Goal: Task Accomplishment & Management: Complete application form

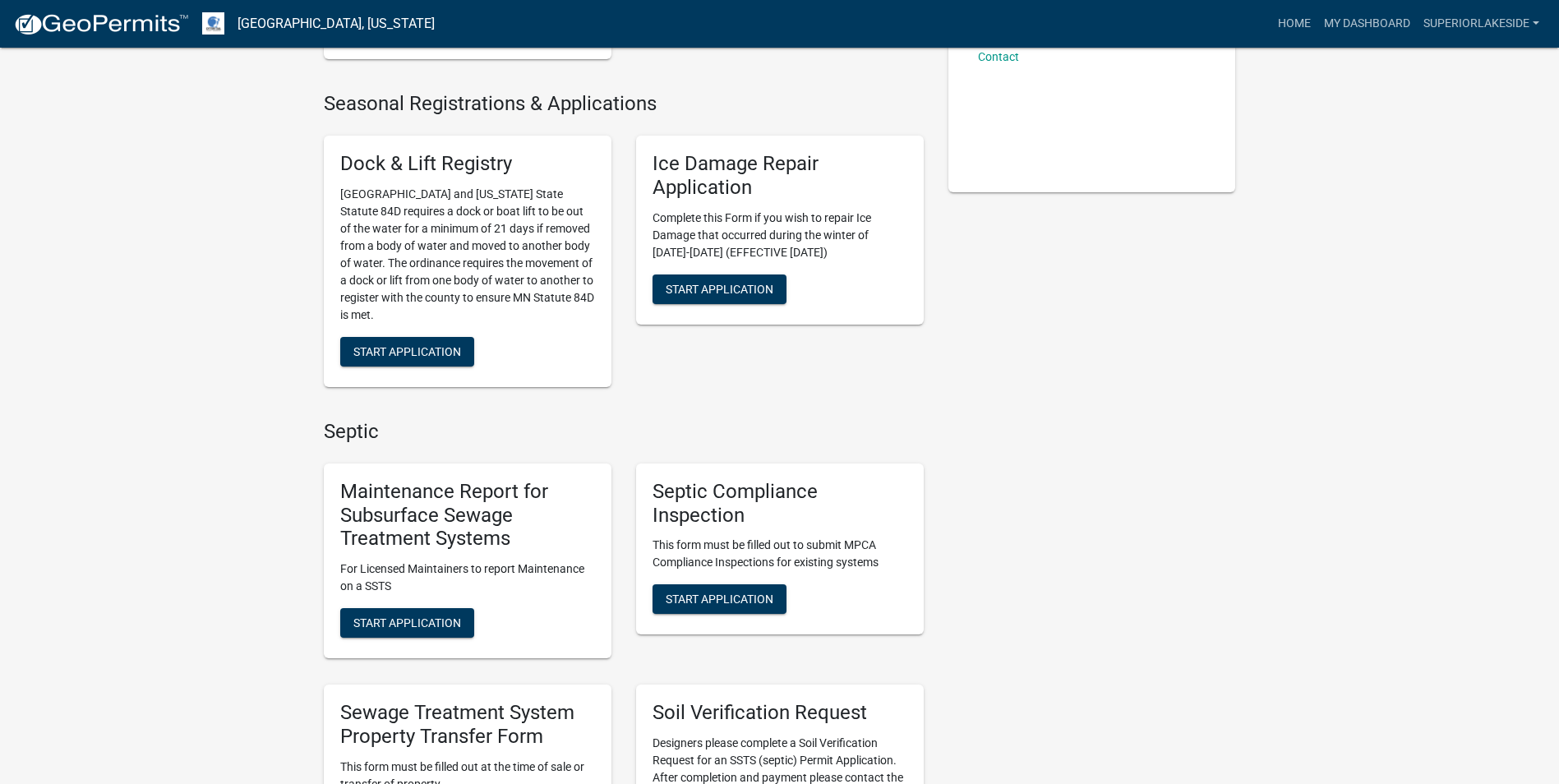
scroll to position [329, 0]
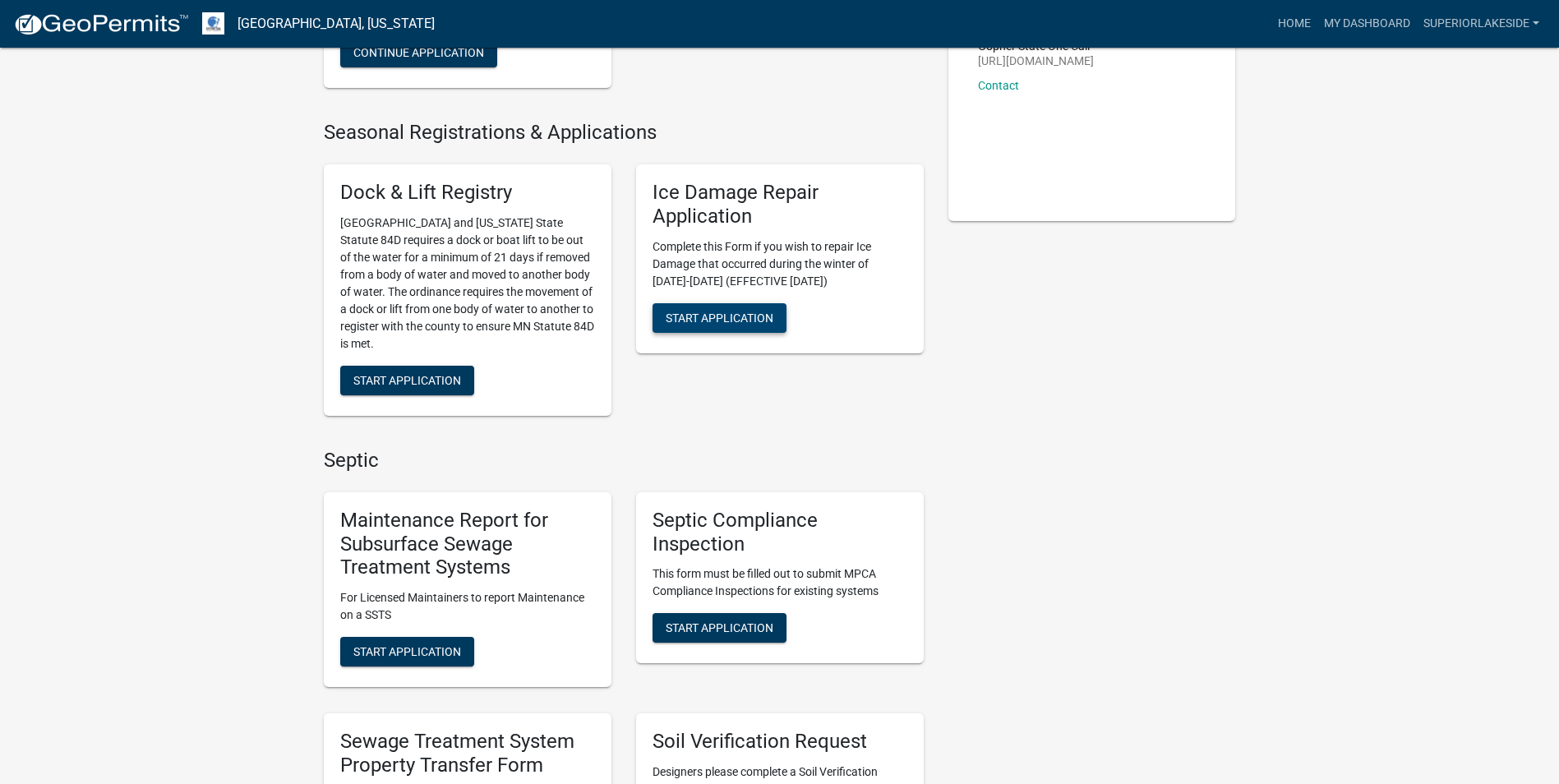
click at [699, 314] on span "Start Application" at bounding box center [719, 317] width 107 height 14
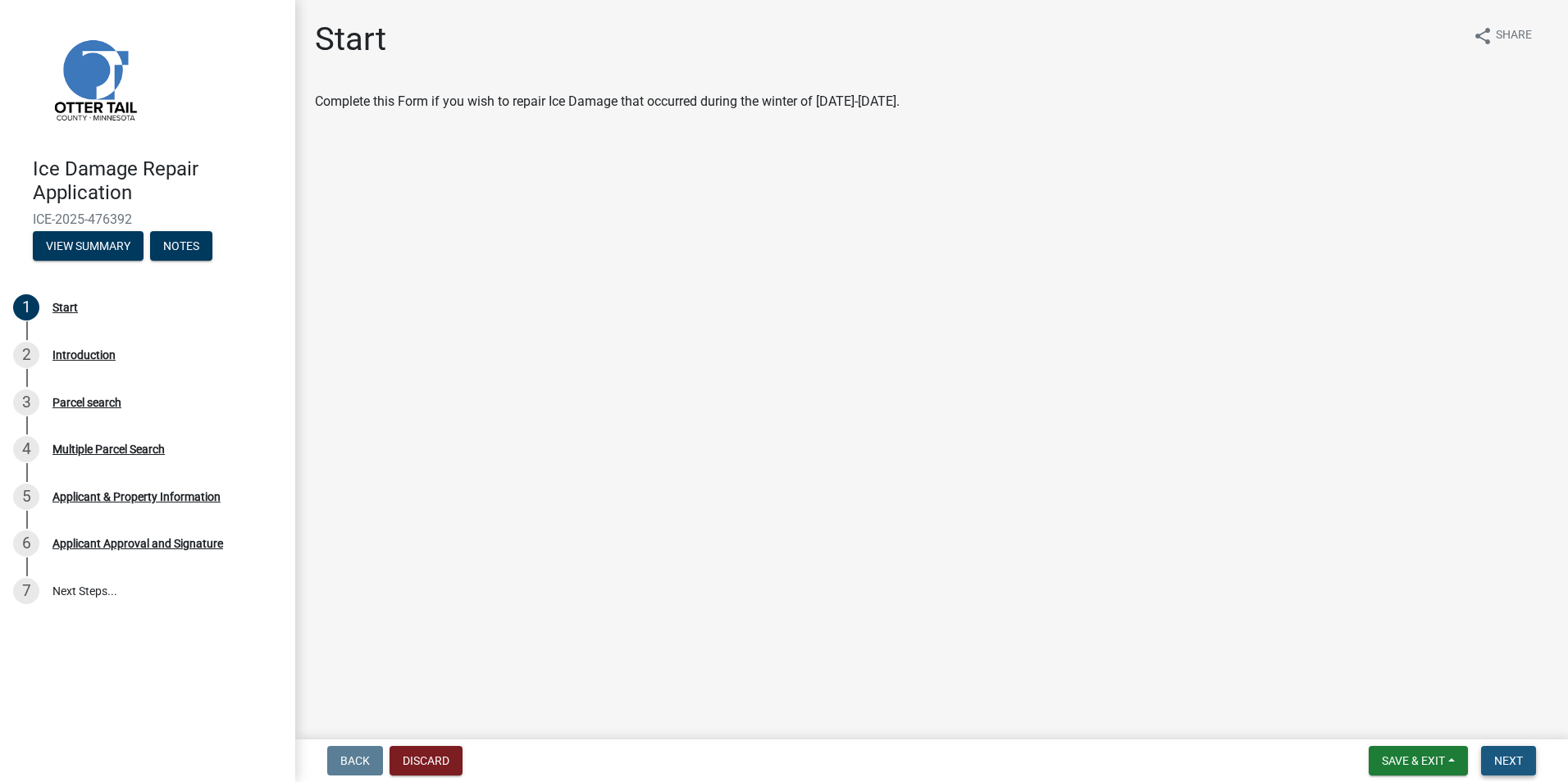
click at [1494, 763] on span "Next" at bounding box center [1508, 761] width 29 height 13
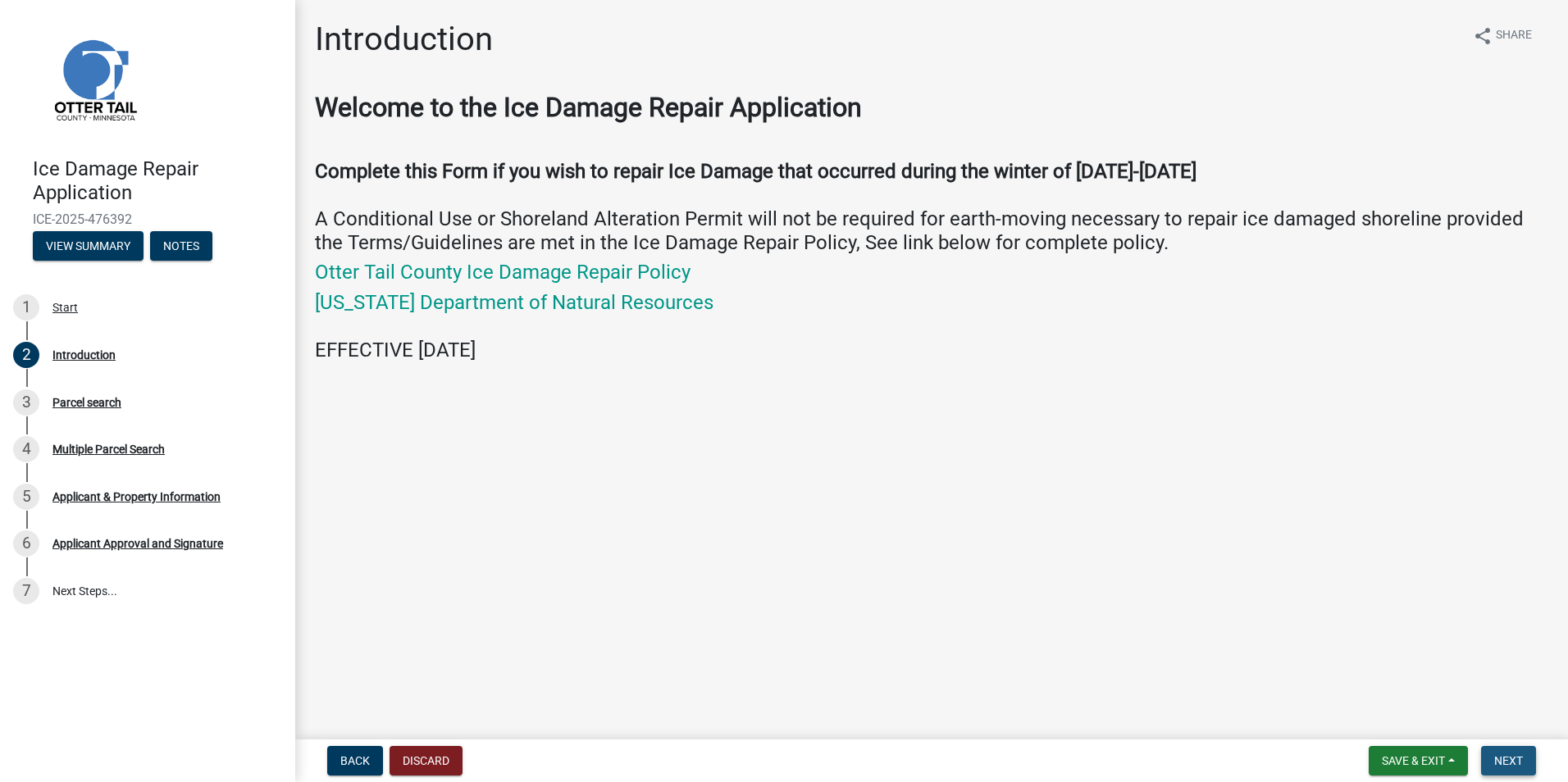
click at [1509, 765] on span "Next" at bounding box center [1508, 761] width 29 height 13
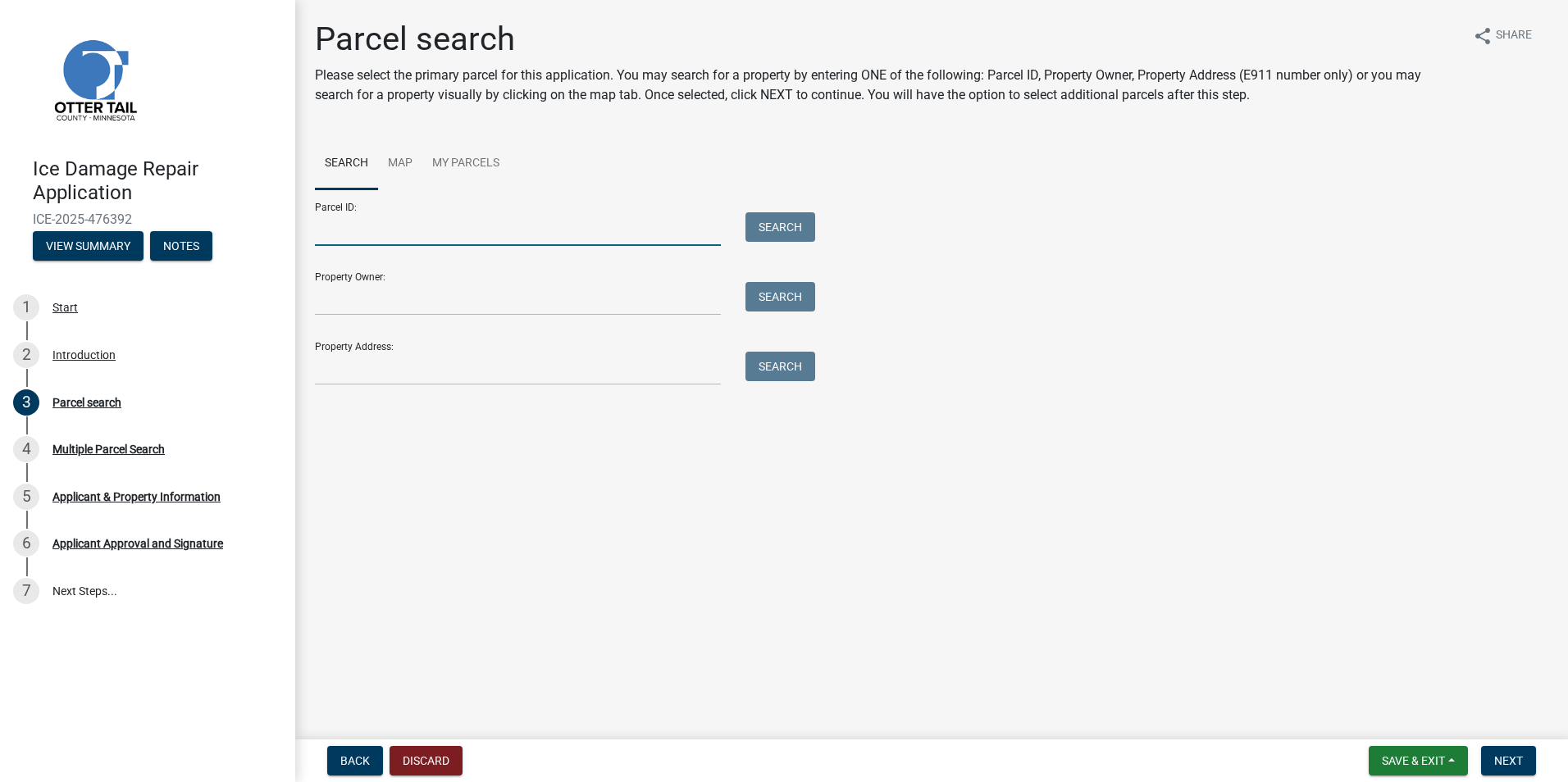
click at [367, 228] on input "Parcel ID:" at bounding box center [517, 229] width 406 height 34
click at [341, 221] on input "Parcel ID:" at bounding box center [517, 229] width 406 height 34
type input "50804"
click at [773, 228] on button "Search" at bounding box center [780, 227] width 70 height 30
drag, startPoint x: 371, startPoint y: 229, endPoint x: 308, endPoint y: 232, distance: 63.1
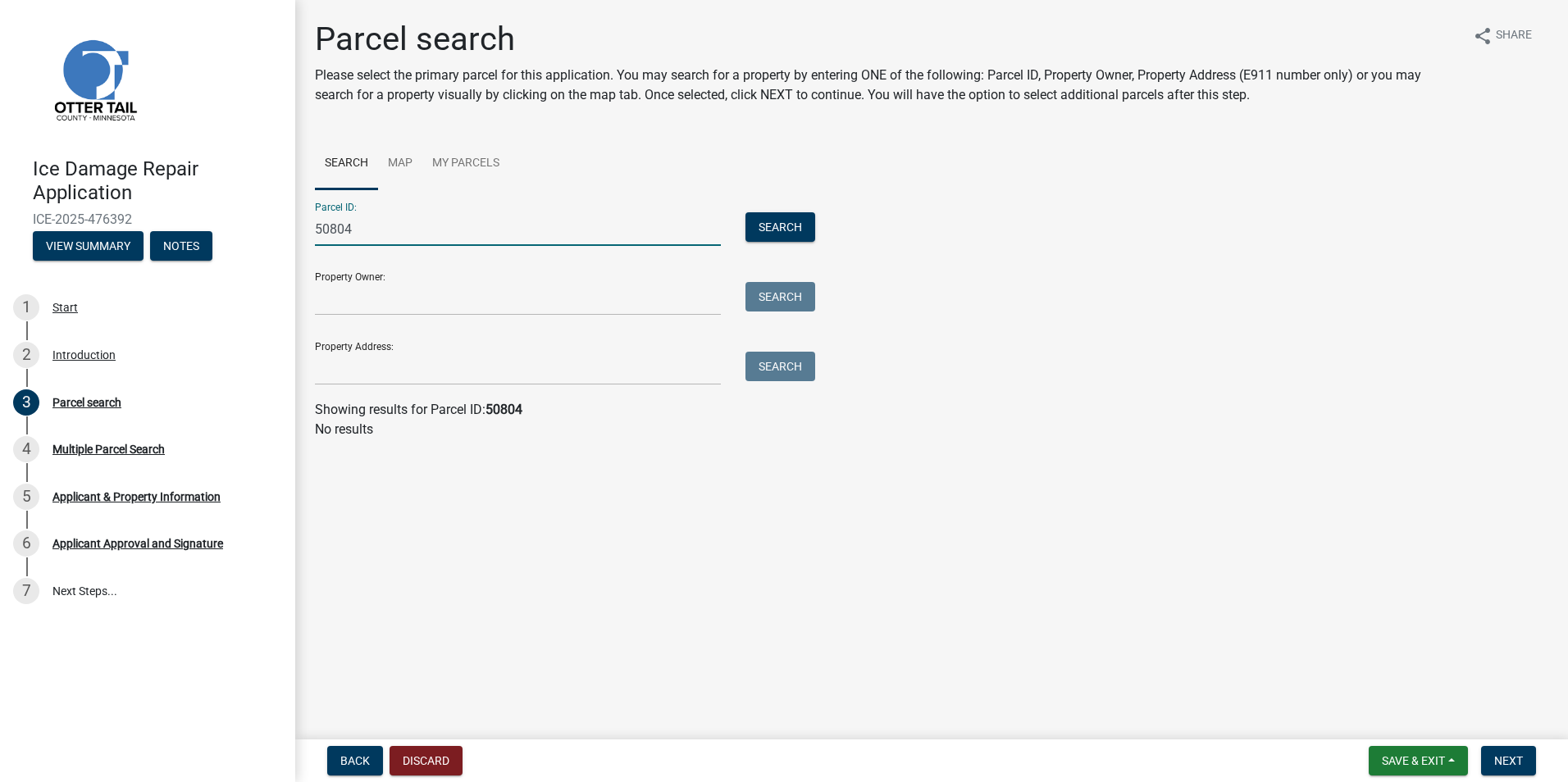
click at [303, 232] on div "50804" at bounding box center [518, 229] width 430 height 34
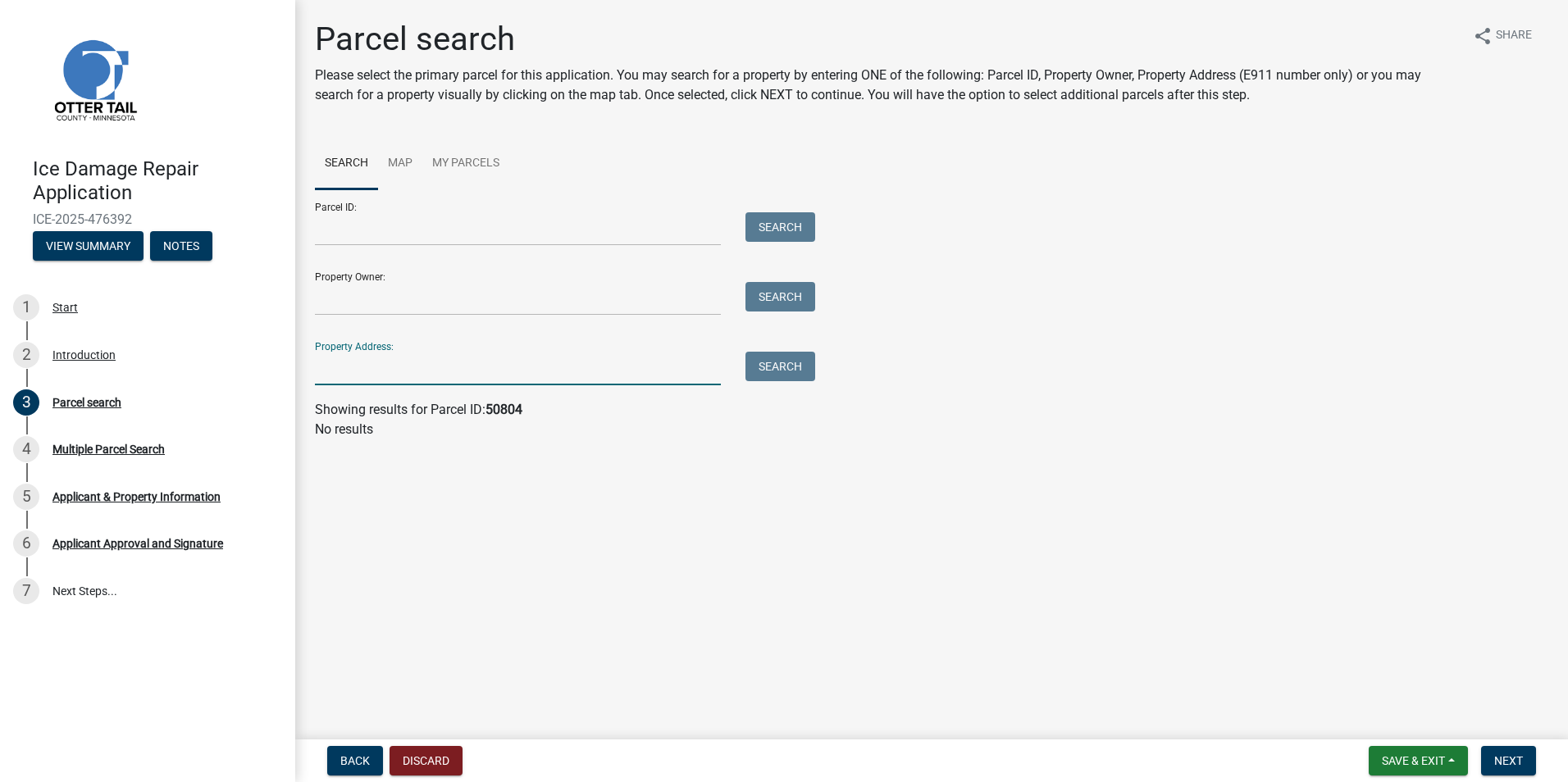
click at [355, 369] on input "Property Address:" at bounding box center [517, 369] width 406 height 34
type input "50804"
click at [772, 363] on button "Search" at bounding box center [780, 366] width 70 height 30
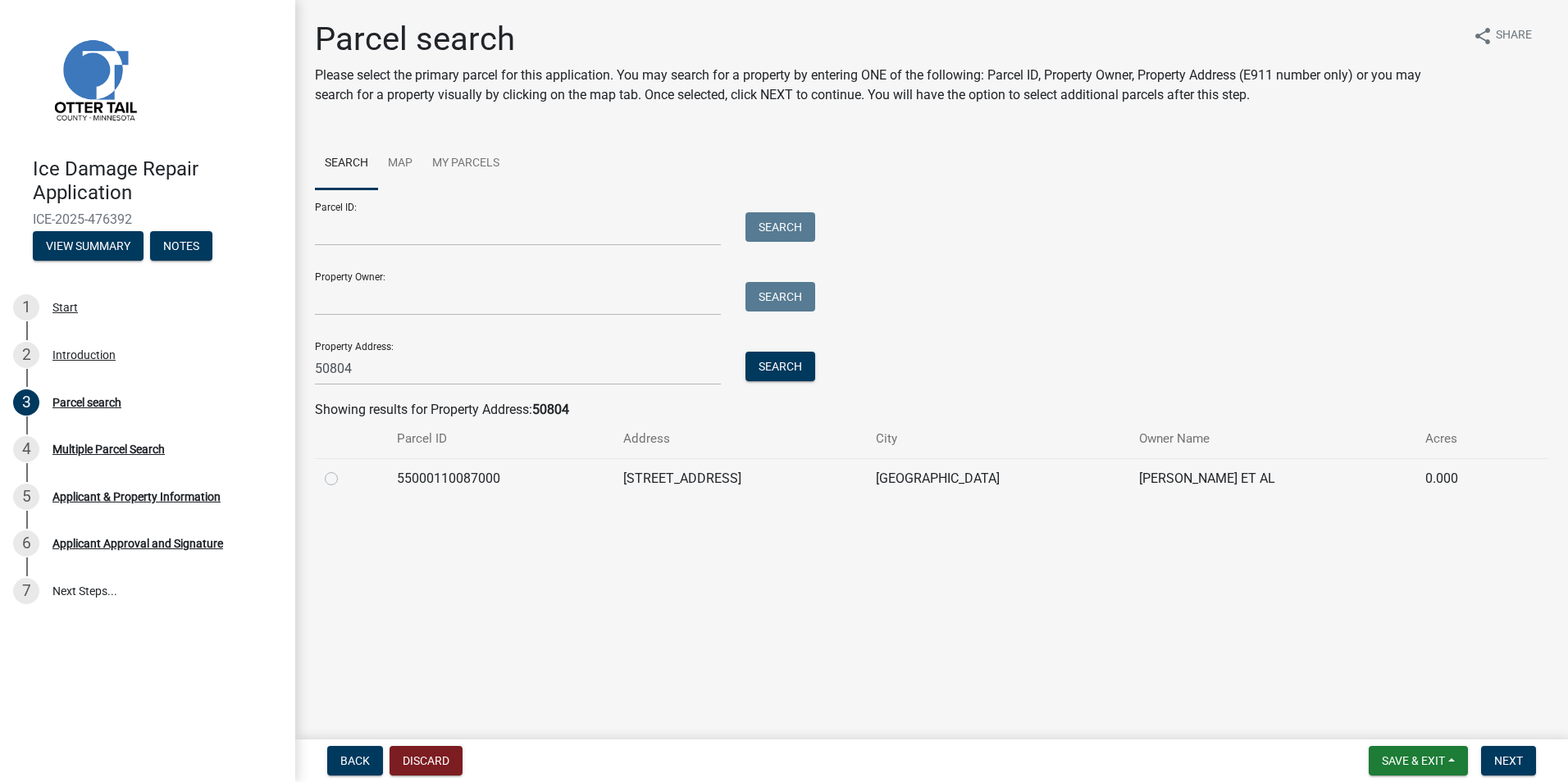
click at [344, 469] on label at bounding box center [344, 469] width 0 height 0
click at [344, 478] on input "radio" at bounding box center [349, 474] width 11 height 11
radio input "true"
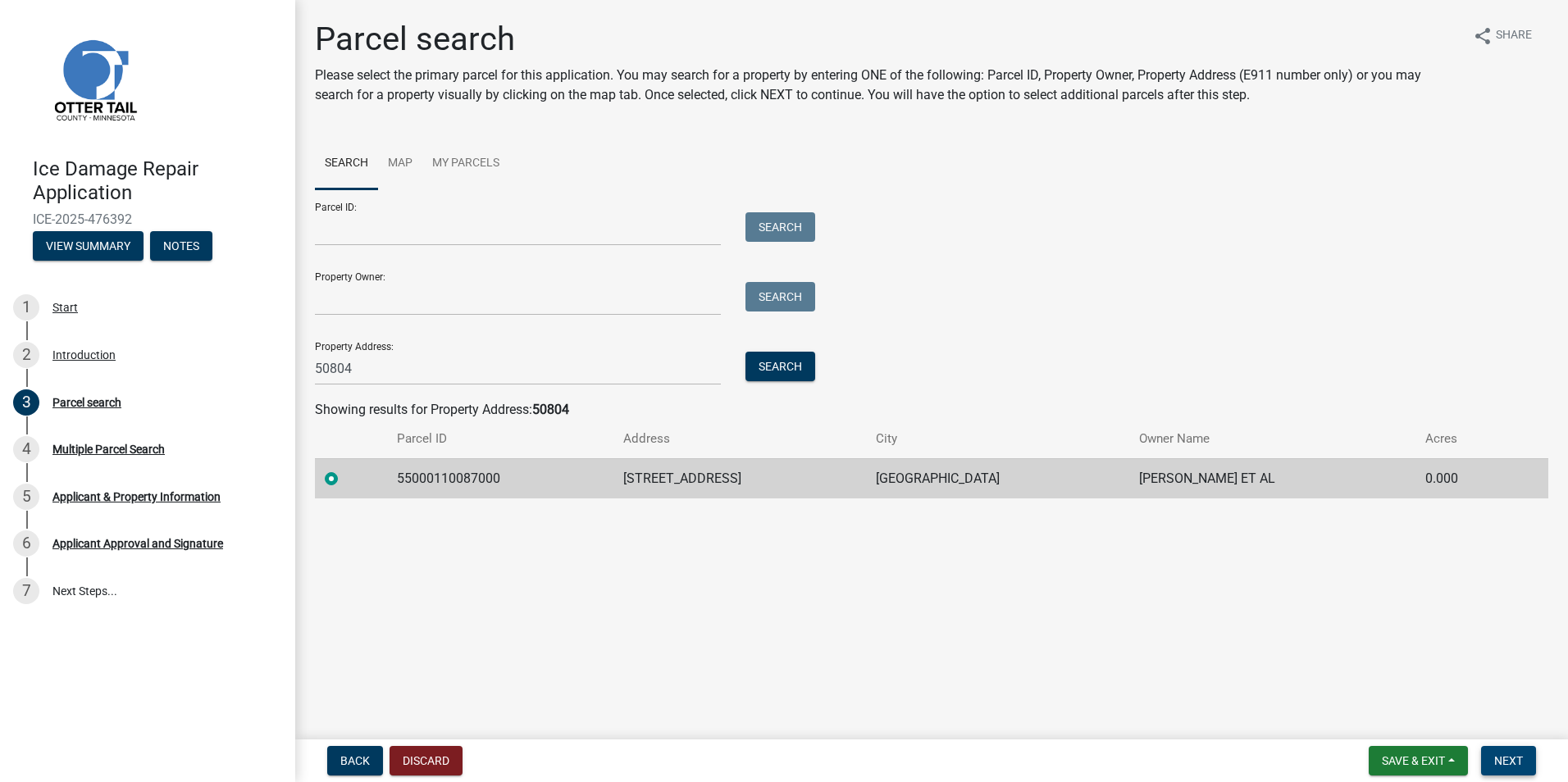
click at [1516, 758] on span "Next" at bounding box center [1508, 761] width 29 height 13
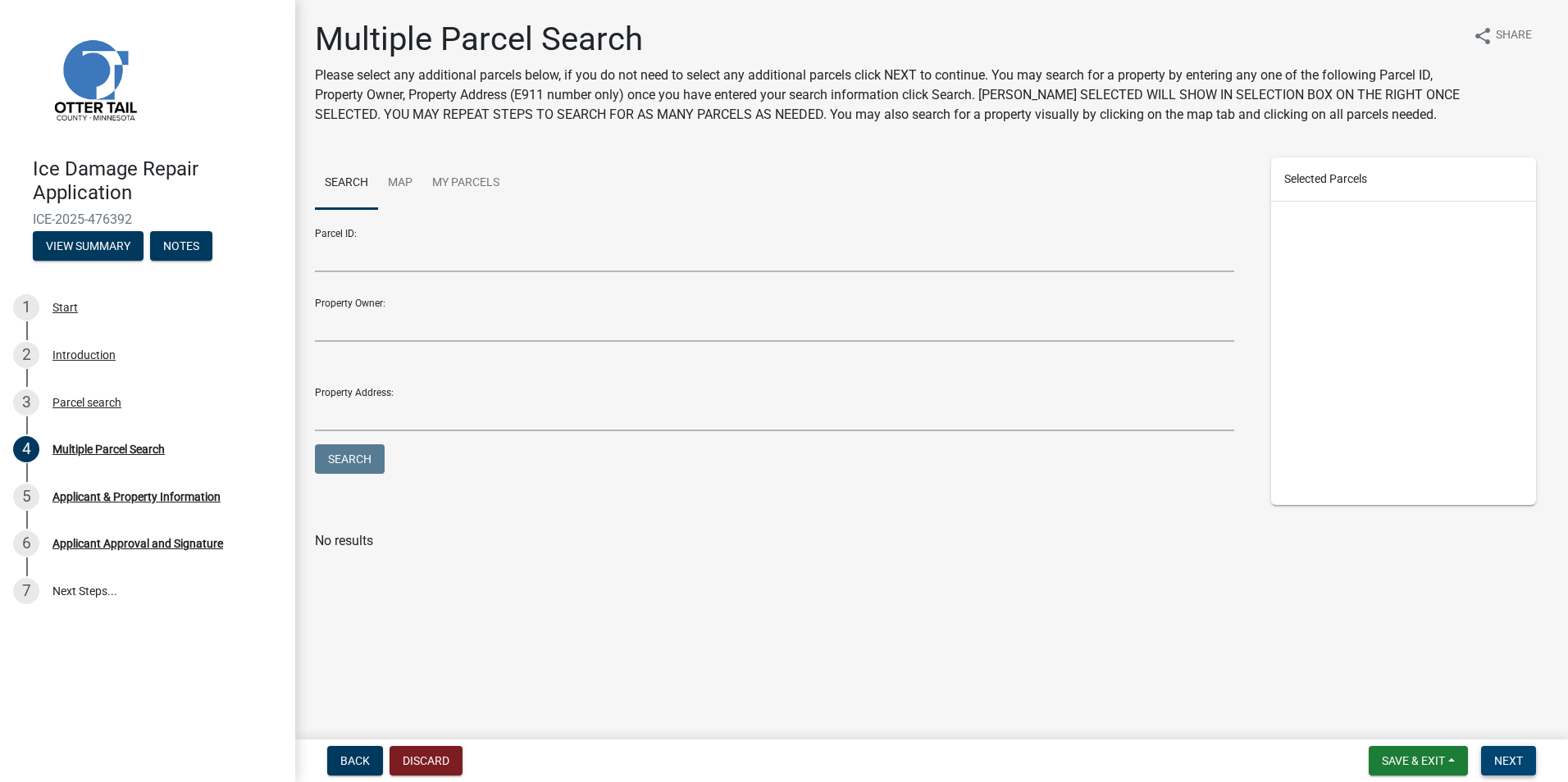
click at [1506, 751] on button "Next" at bounding box center [1508, 760] width 55 height 30
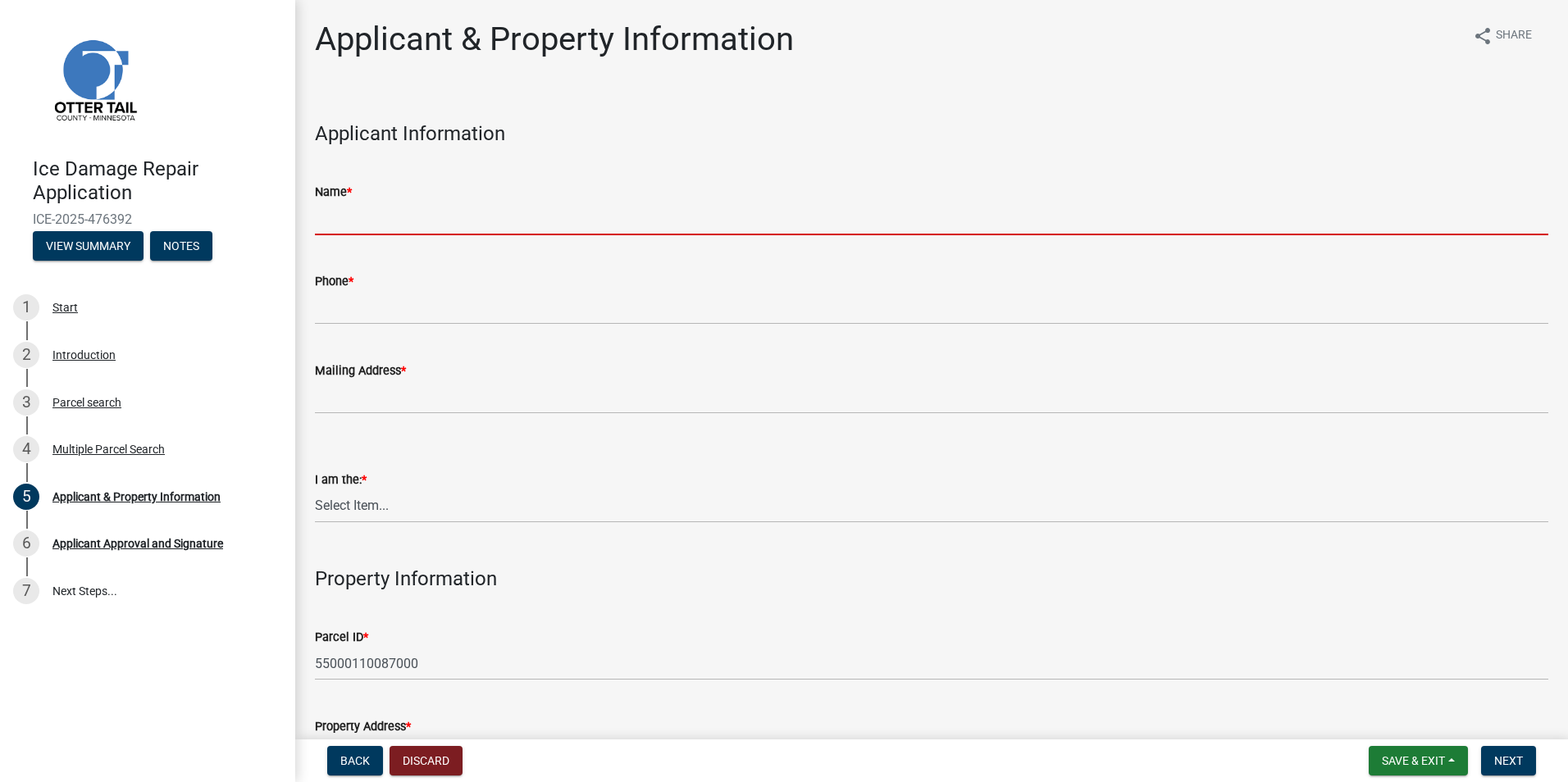
click at [407, 212] on input "Name *" at bounding box center [931, 218] width 1233 height 34
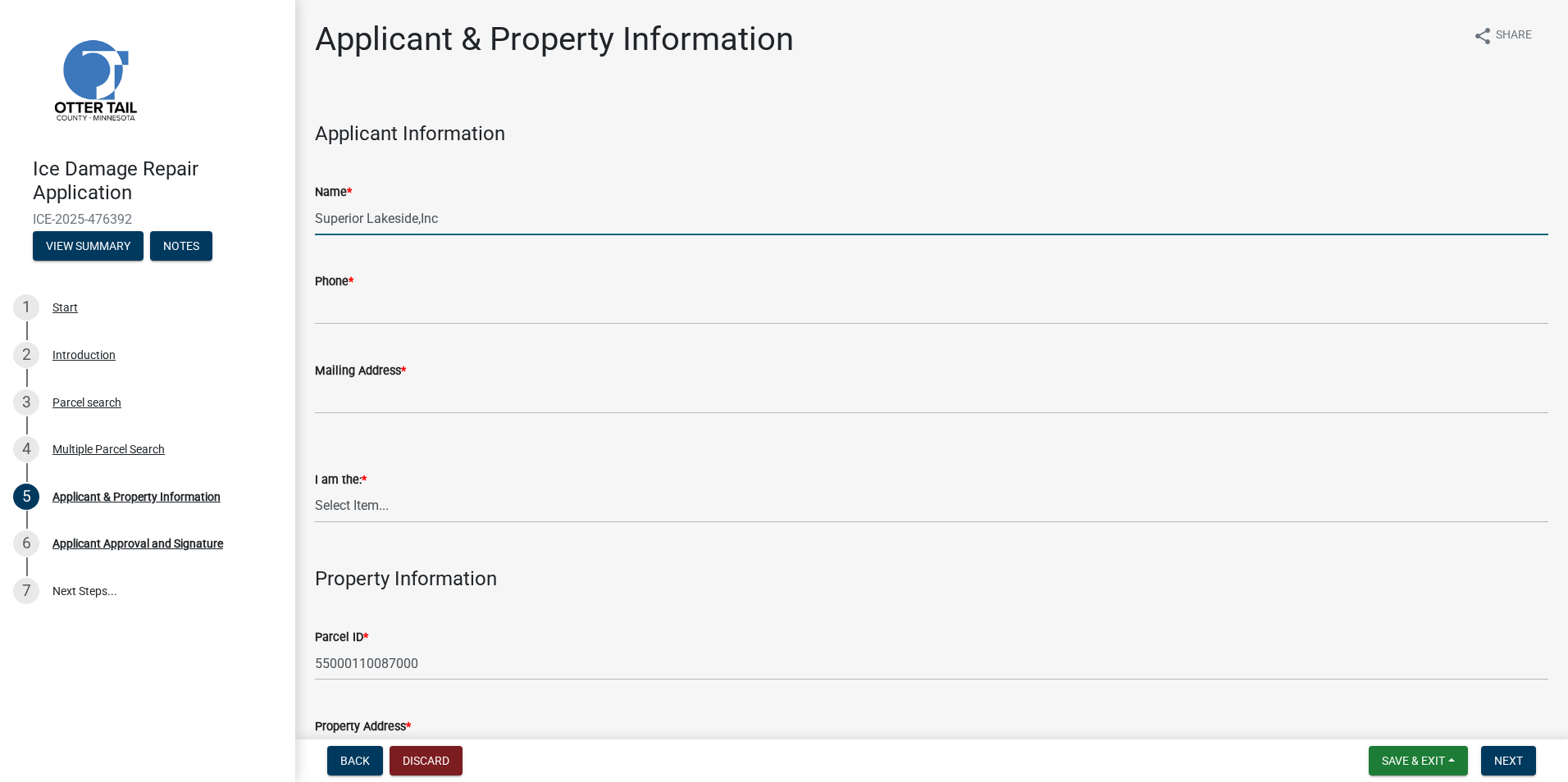
type input "Superior Lakeside,Inc"
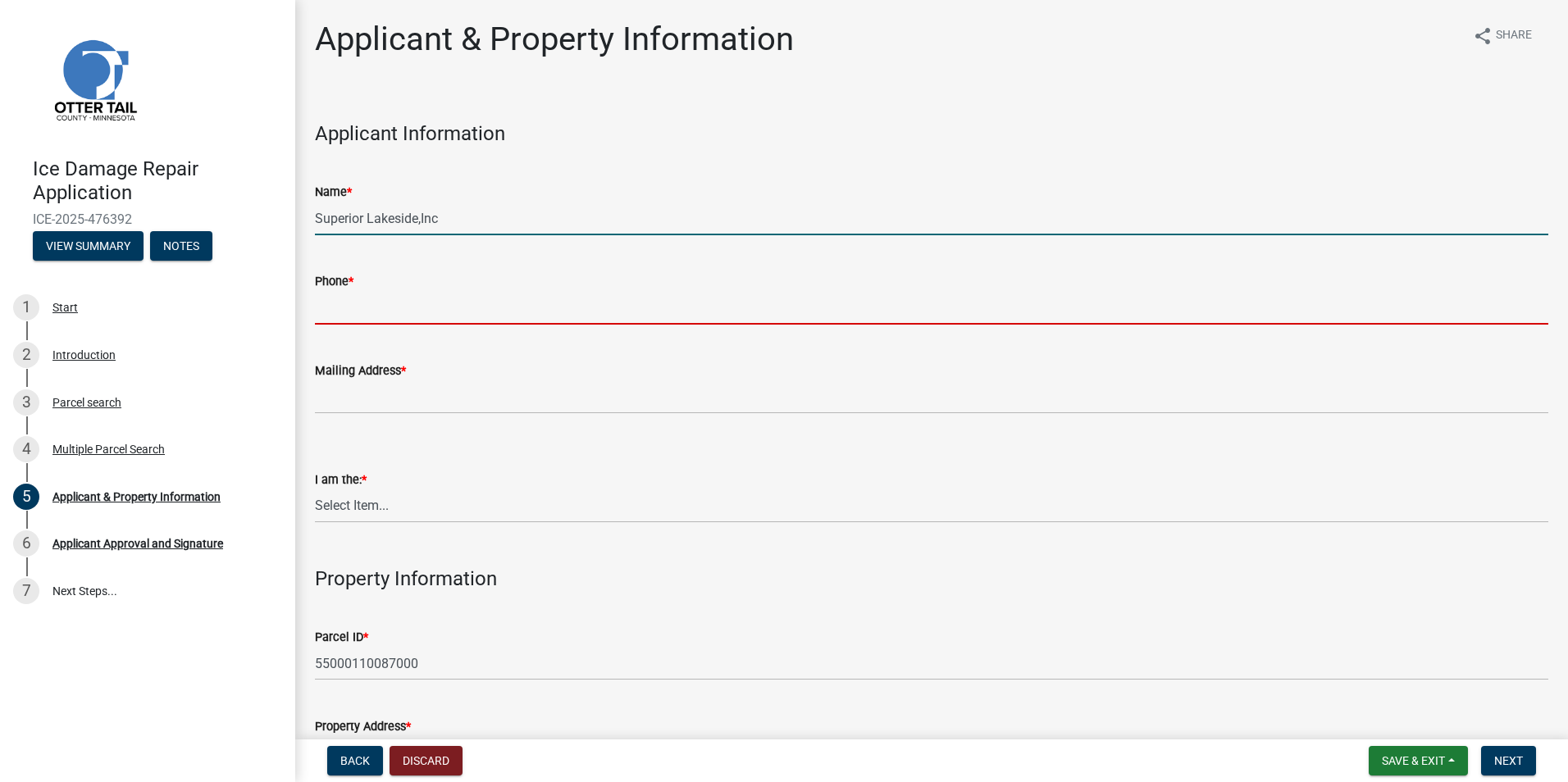
click at [368, 305] on input "Phone *" at bounding box center [931, 308] width 1233 height 34
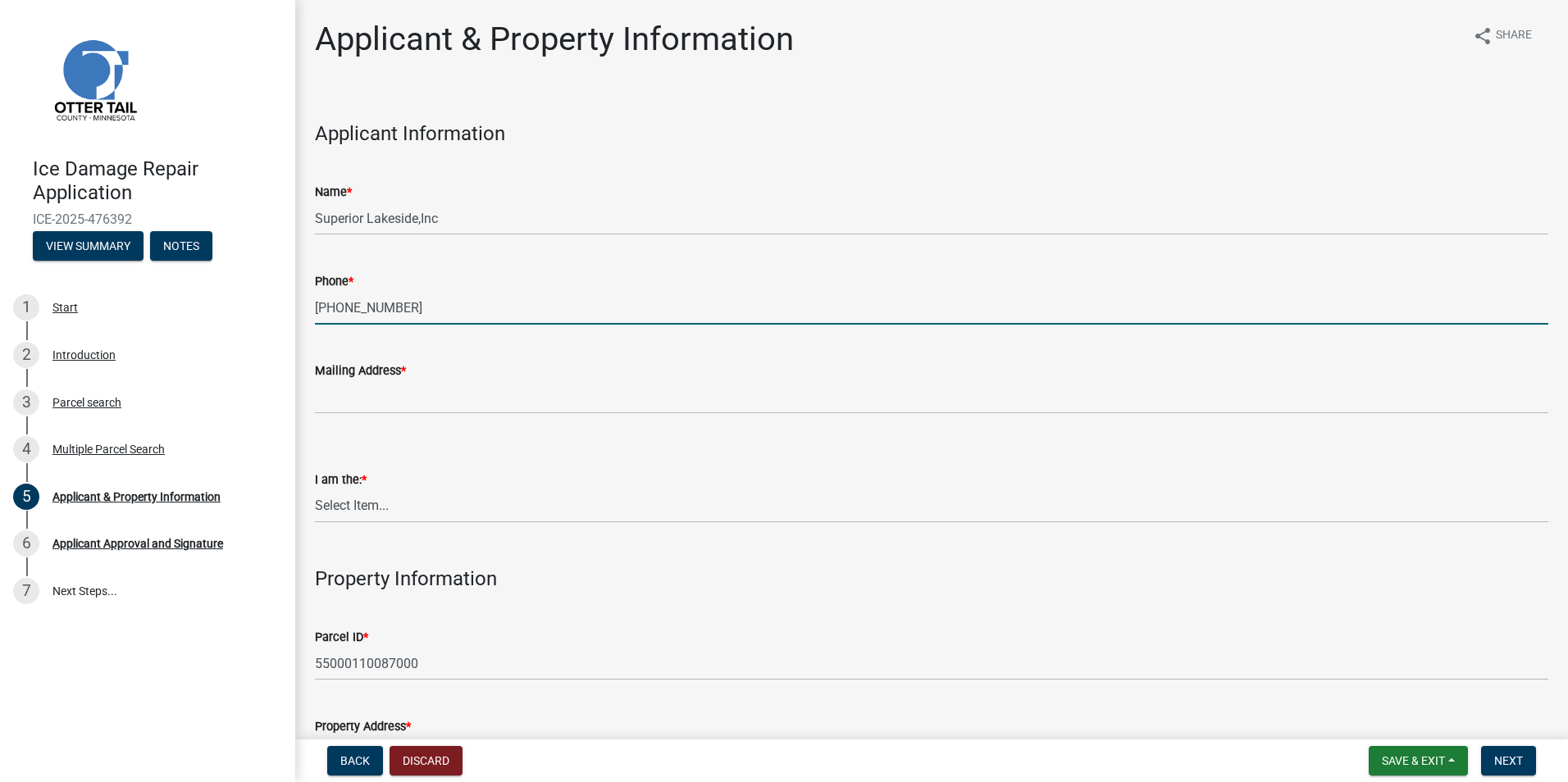
type input "[PHONE_NUMBER]"
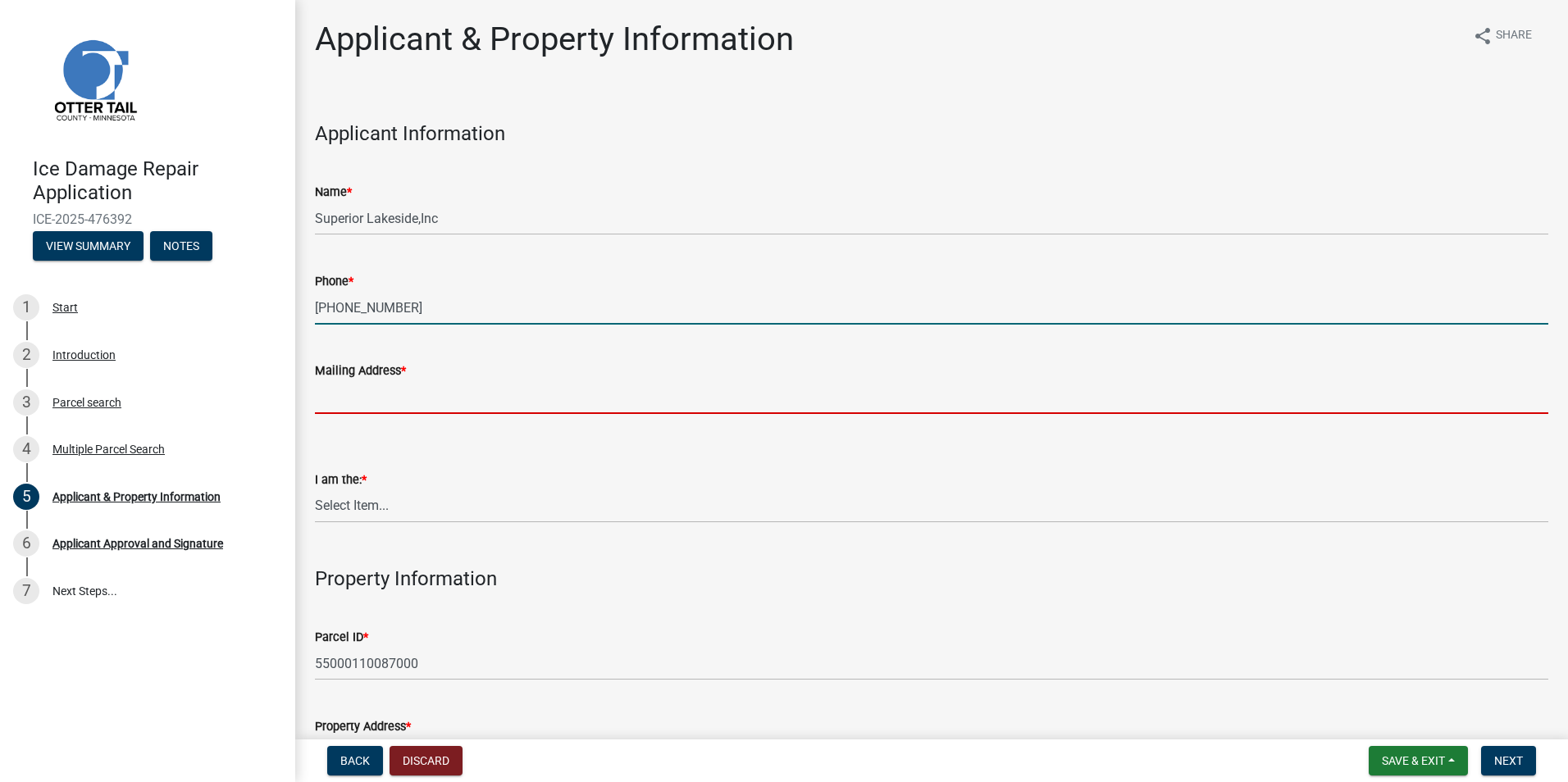
click at [355, 396] on input "Mailing Address *" at bounding box center [931, 397] width 1233 height 34
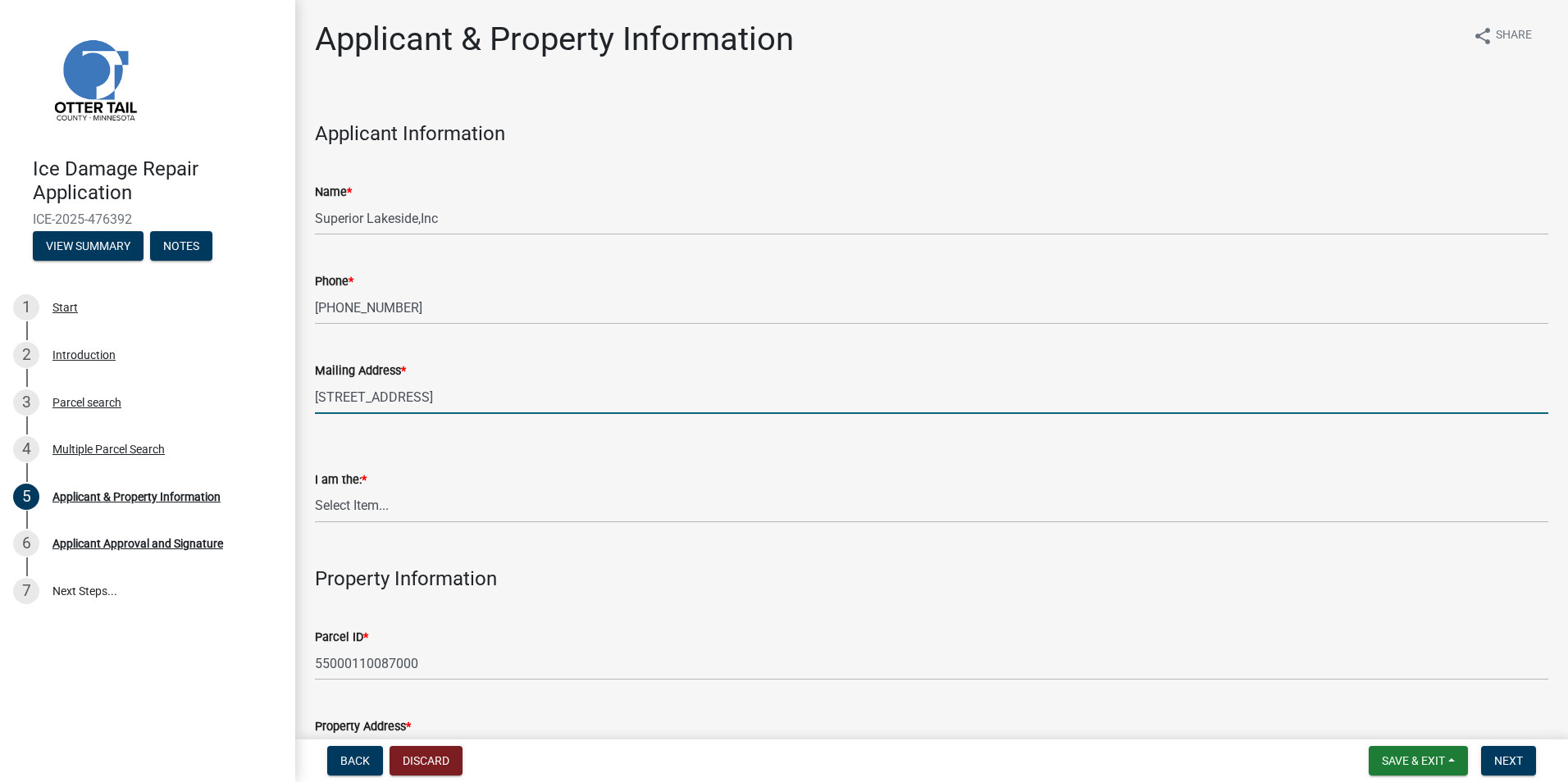
type input "[STREET_ADDRESS]"
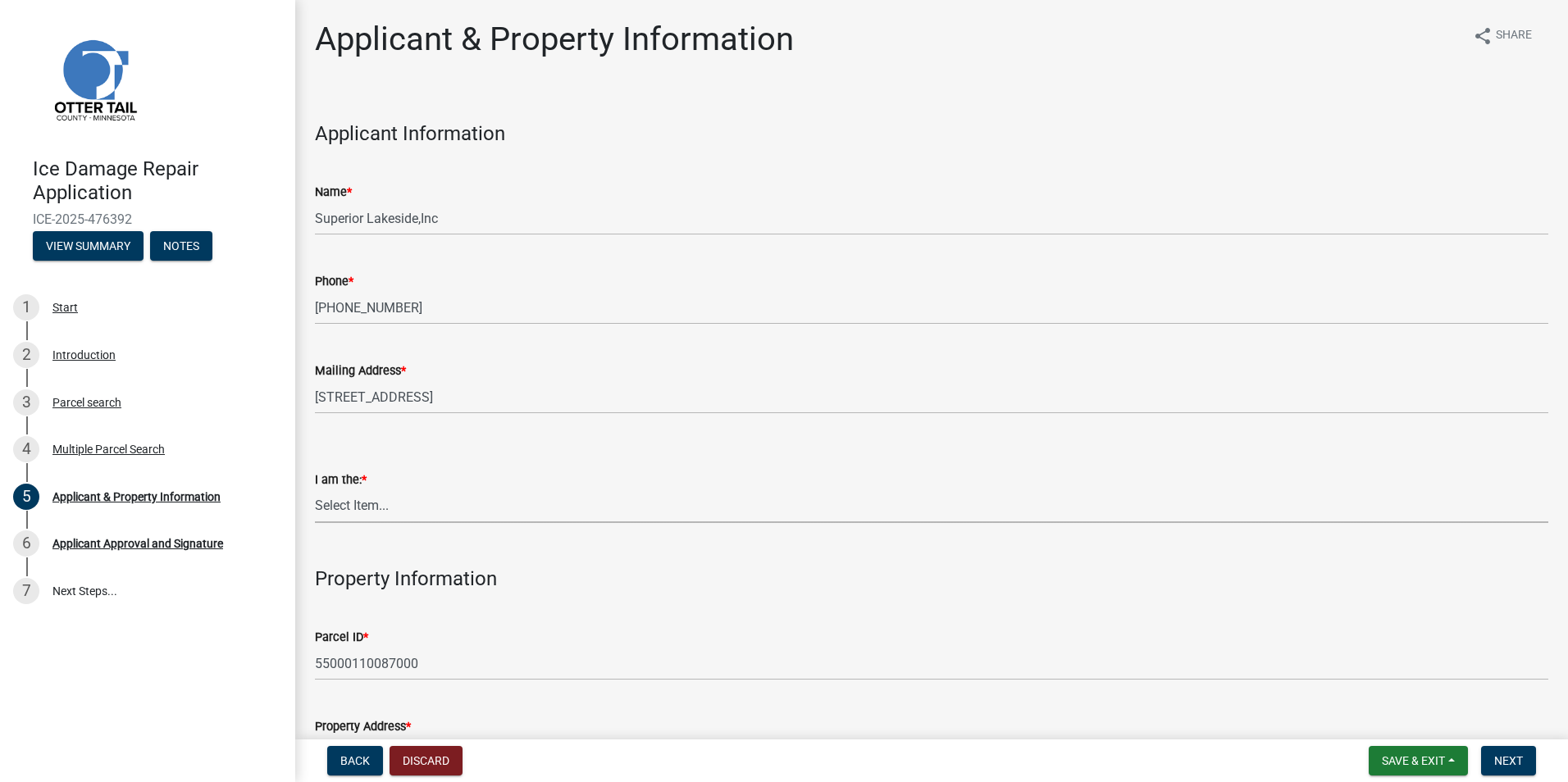
click at [376, 495] on select "Select Item... Property Owner Contractor Agent for Owner" at bounding box center [931, 506] width 1233 height 34
click at [315, 489] on select "Select Item... Property Owner Contractor Agent for Owner" at bounding box center [931, 506] width 1233 height 34
select select "fccf9972-ad93-4f59-bf9e-3a2673cf7184"
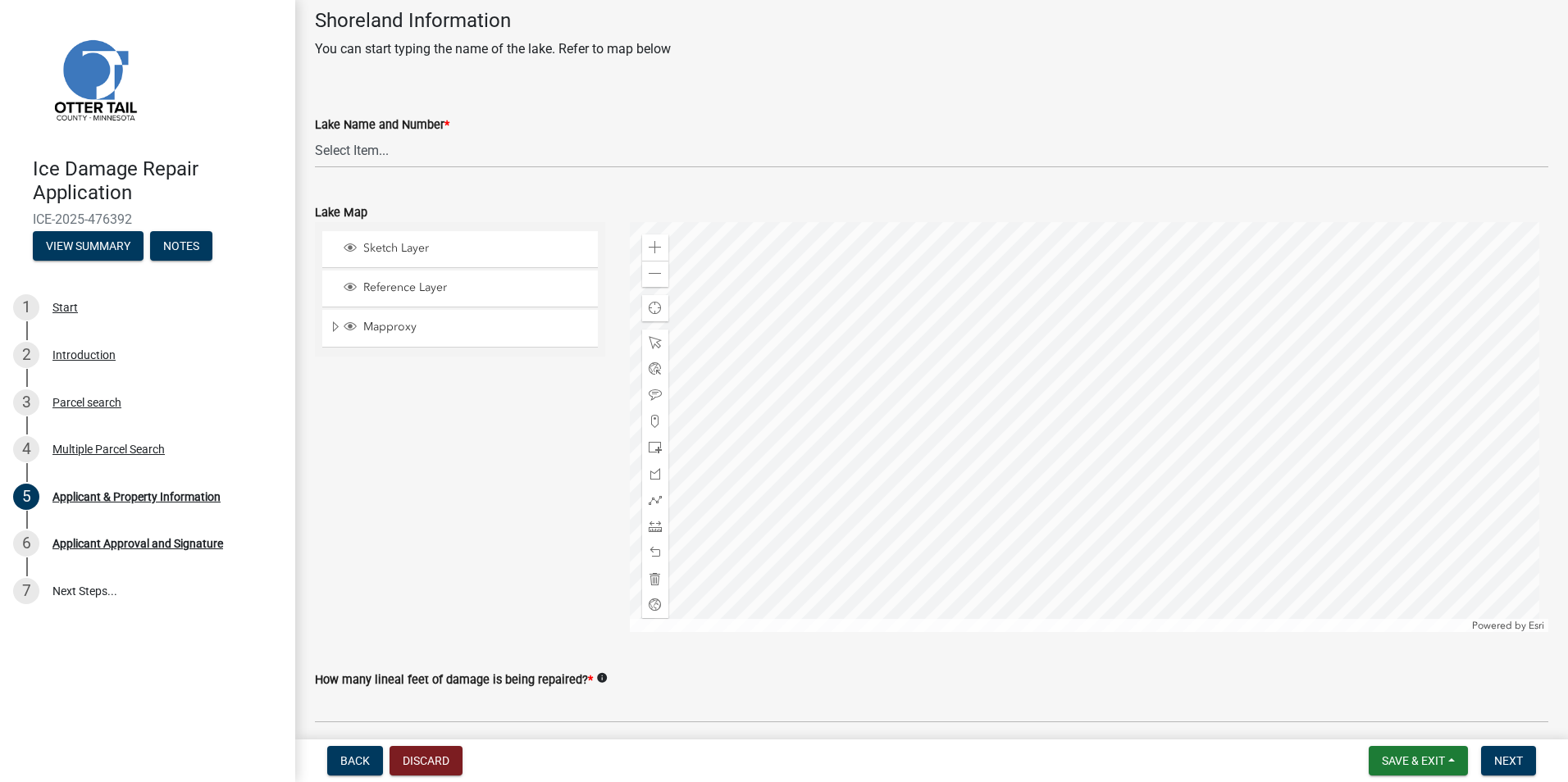
scroll to position [887, 0]
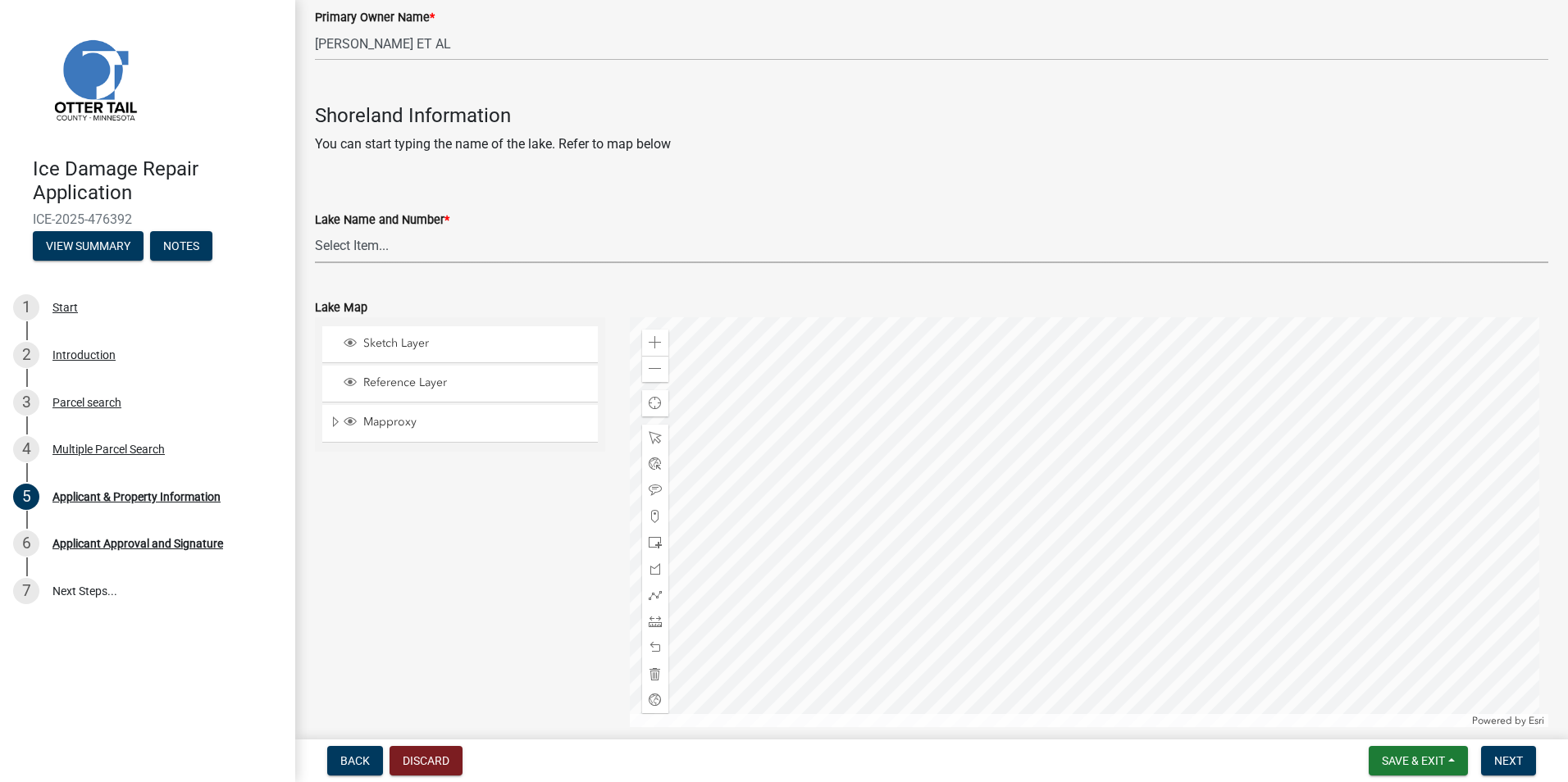
click at [367, 249] on select "Select Item... None [PERSON_NAME] 56-031 [PERSON_NAME] 56-118 [PERSON_NAME] 56-…" at bounding box center [931, 246] width 1233 height 34
click at [315, 229] on select "Select Item... None [PERSON_NAME] 56-031 [PERSON_NAME] 56-118 [PERSON_NAME] 56-…" at bounding box center [931, 246] width 1233 height 34
select select "758382b1-a9b7-40fb-b133-d60fa51a6422"
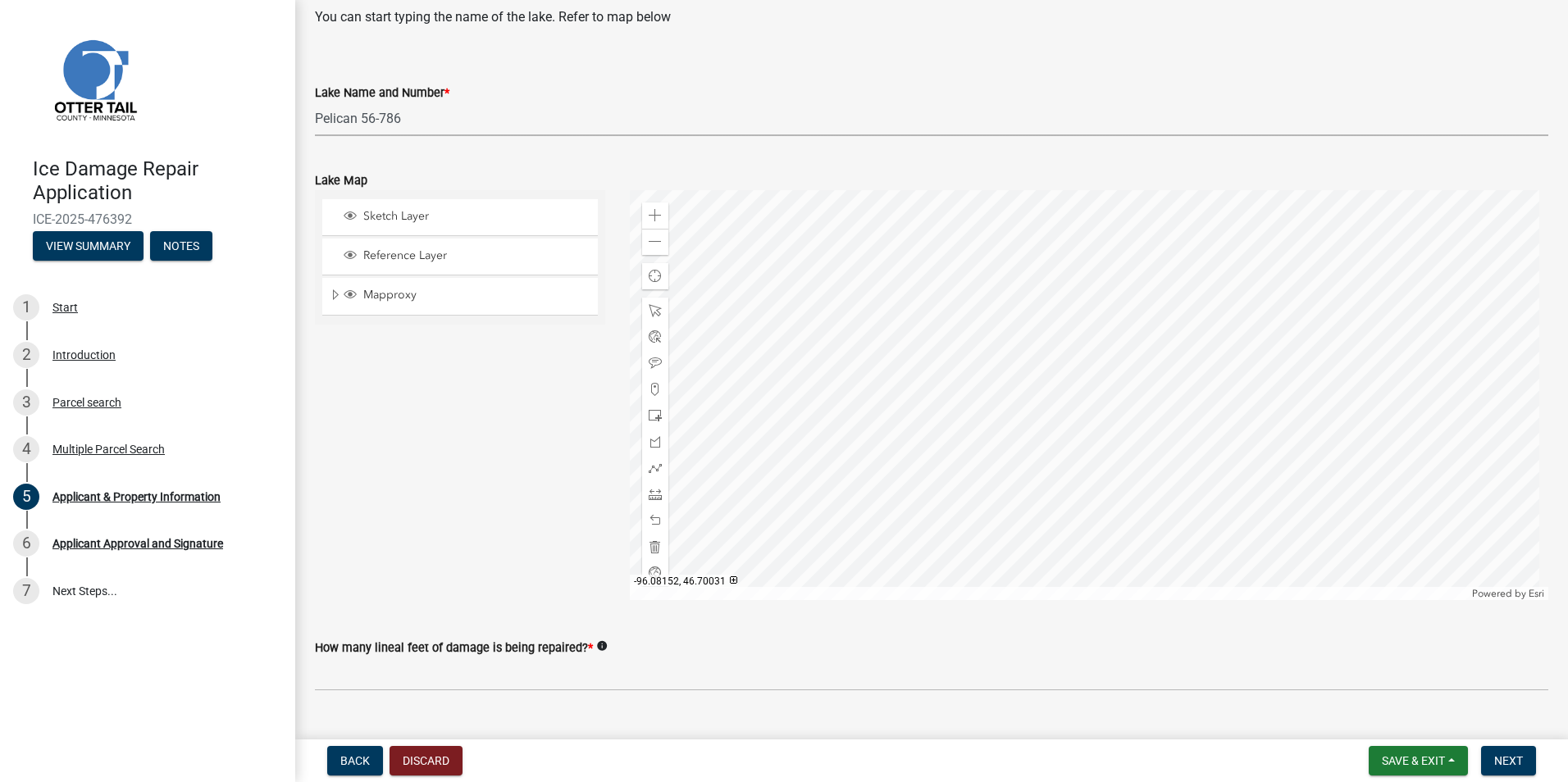
scroll to position [1052, 0]
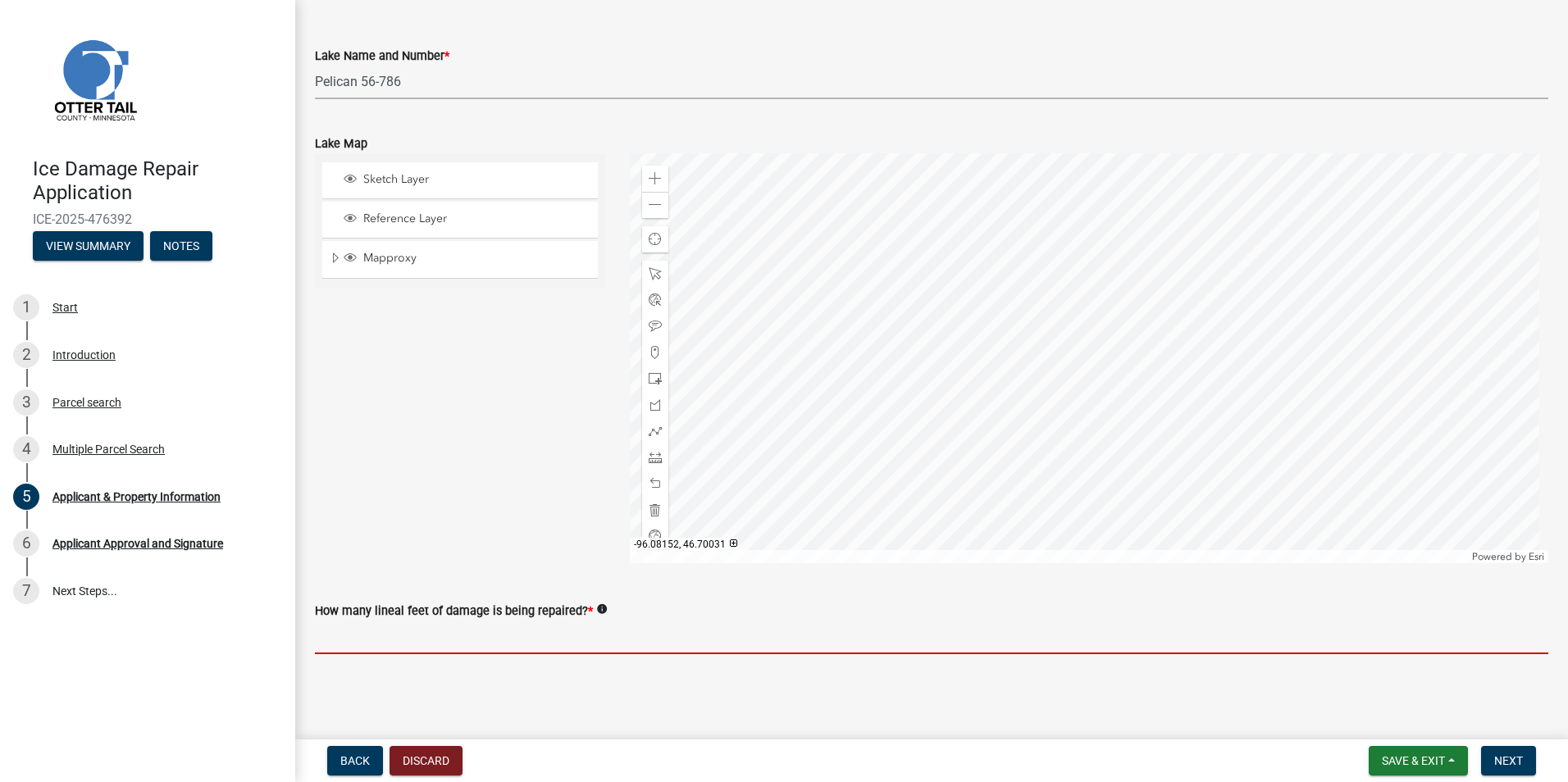
click at [409, 628] on input "text" at bounding box center [931, 638] width 1233 height 34
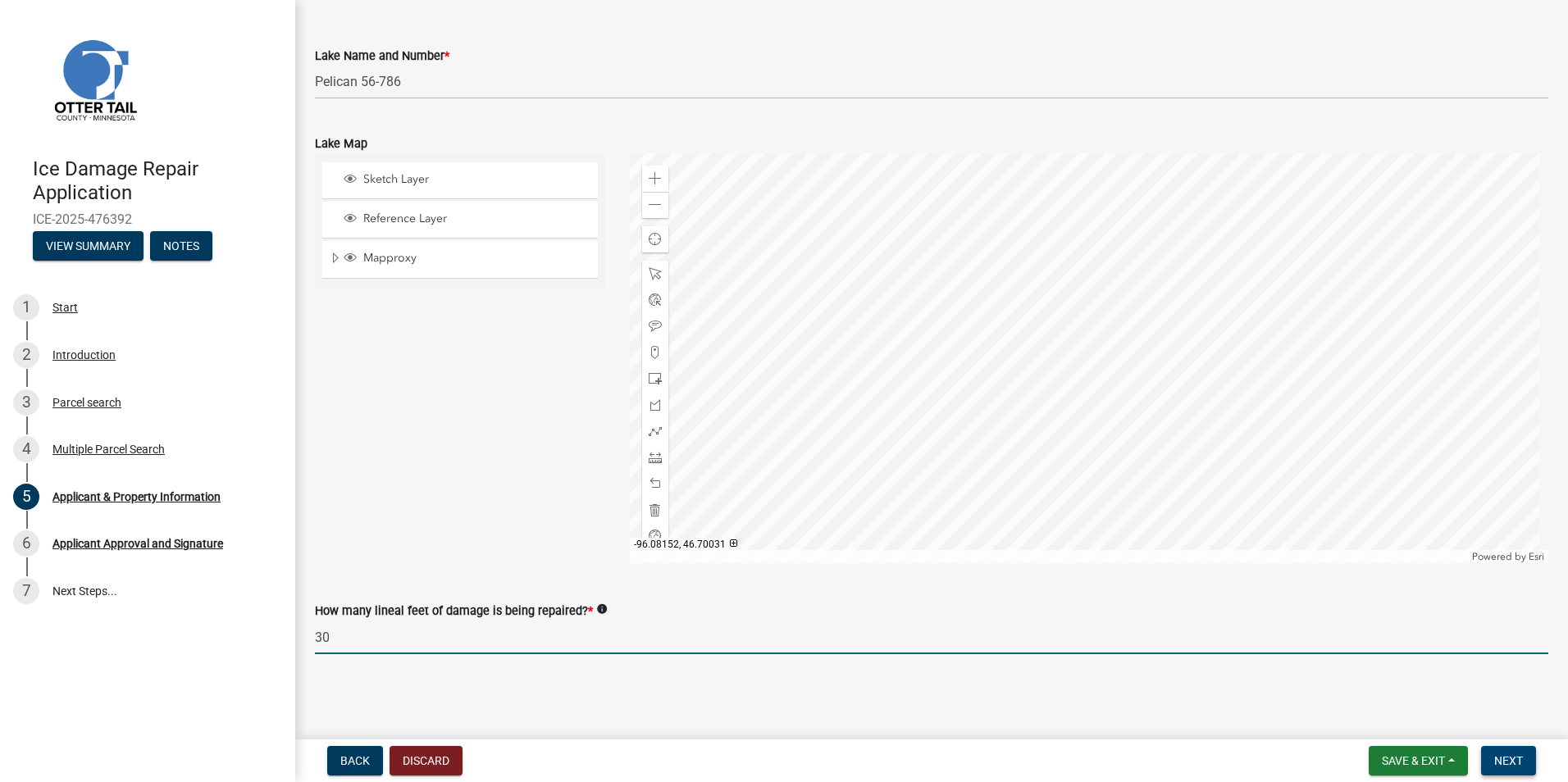
type input "30"
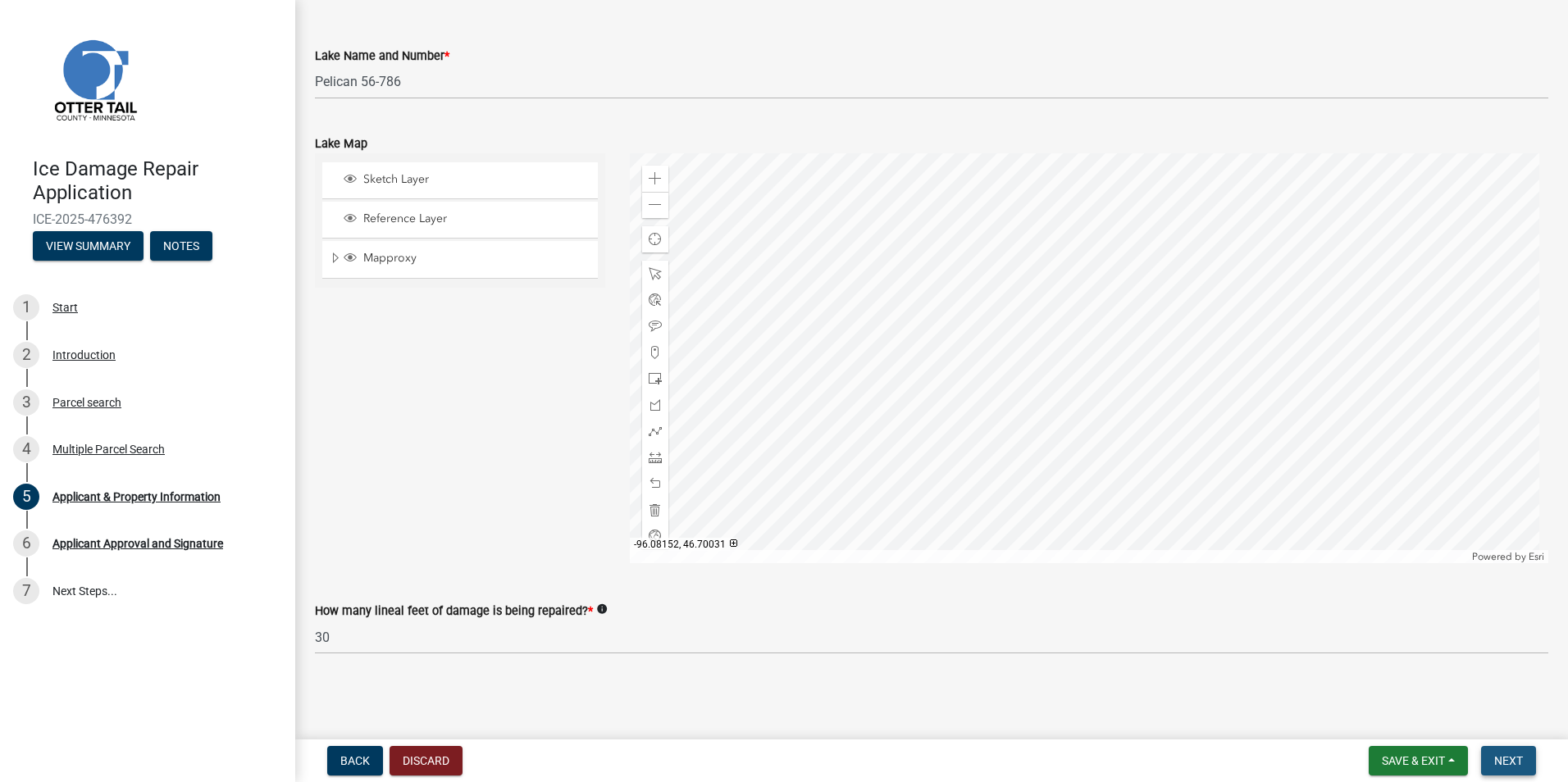
click at [1512, 764] on span "Next" at bounding box center [1508, 761] width 29 height 13
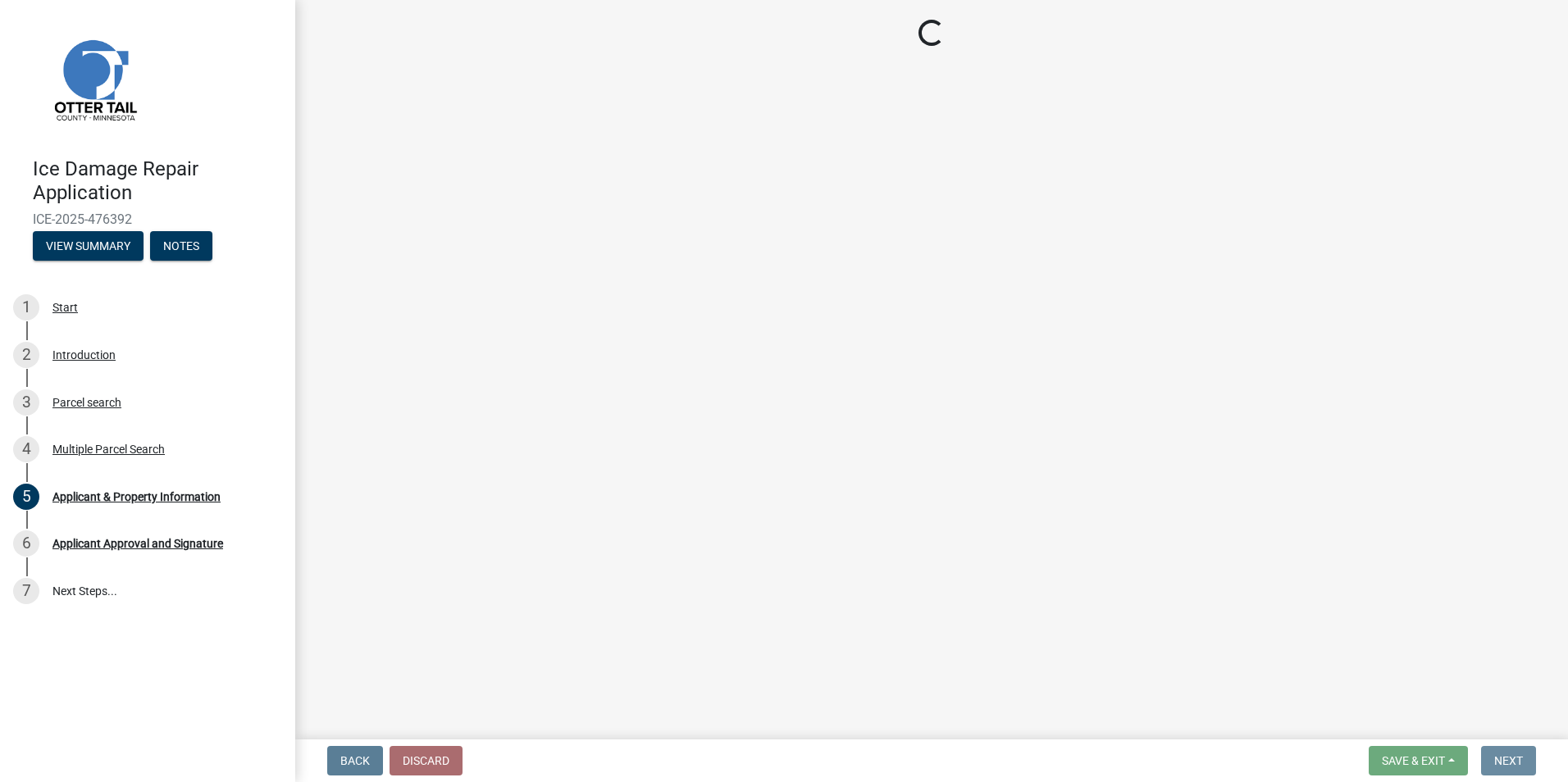
scroll to position [0, 0]
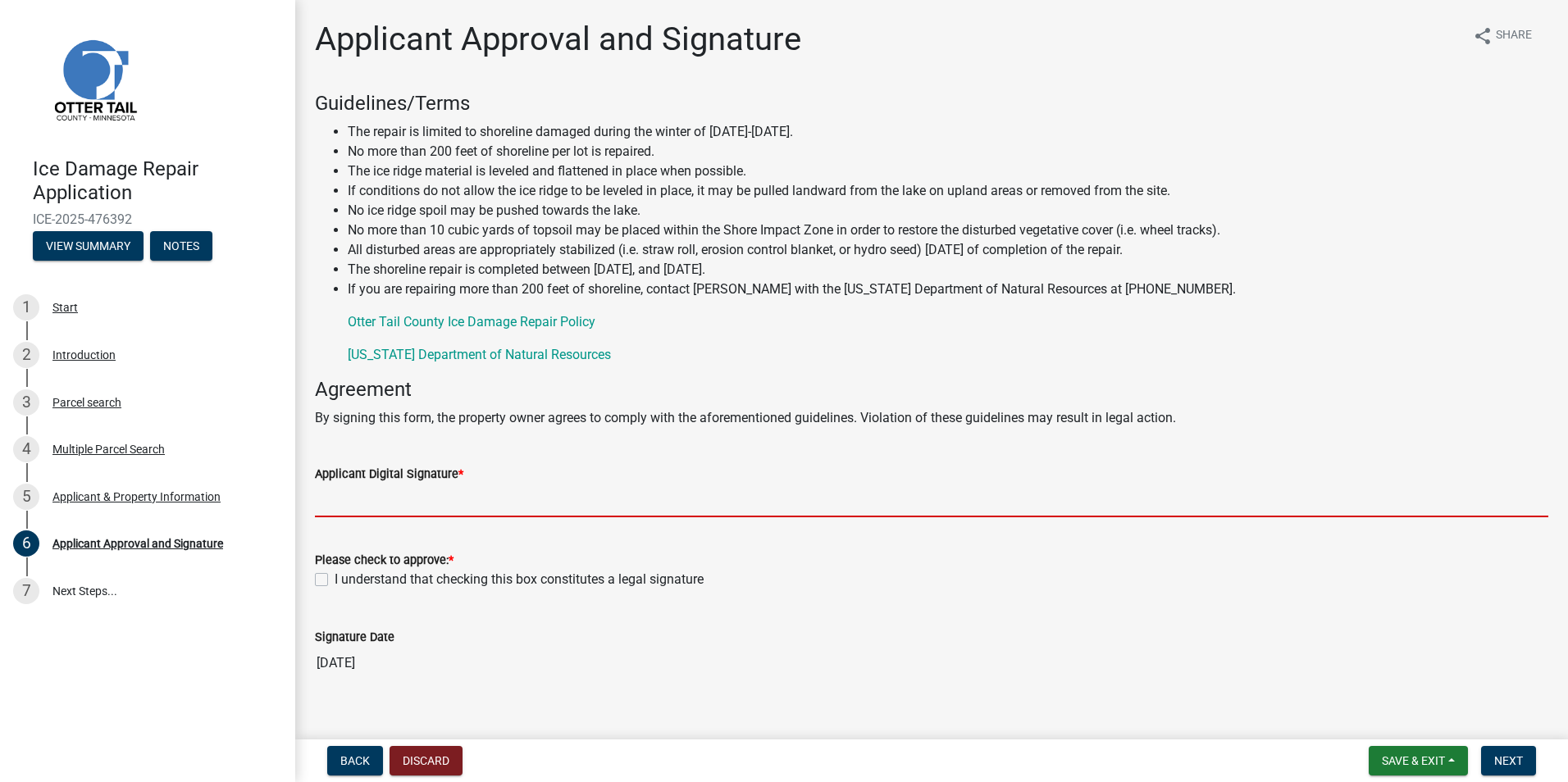
click at [426, 510] on input "Applicant Digital Signature *" at bounding box center [931, 500] width 1233 height 34
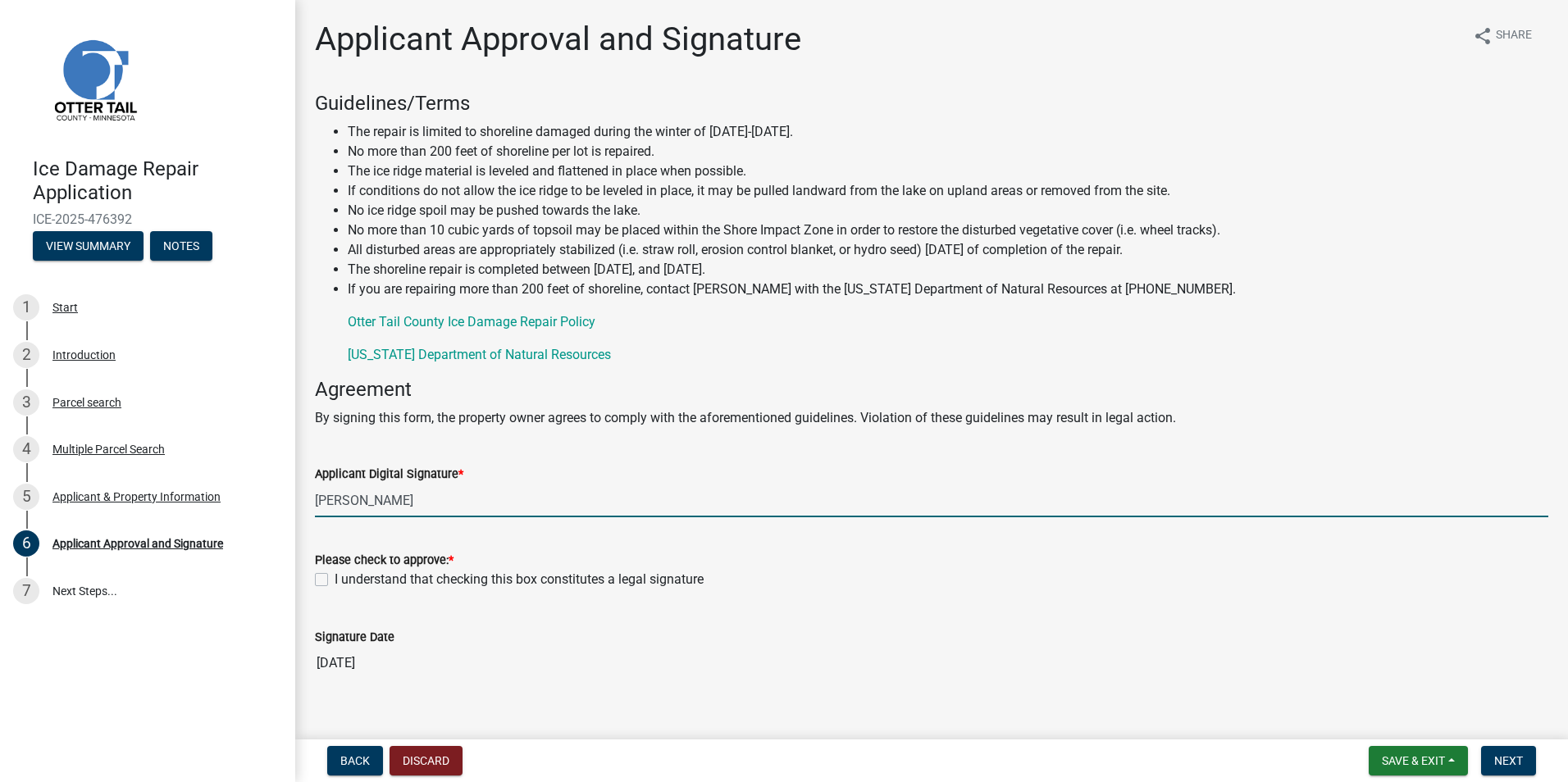
type input "[PERSON_NAME]"
click at [334, 574] on label "I understand that checking this box constitutes a legal signature" at bounding box center [518, 579] width 369 height 19
click at [334, 574] on input "I understand that checking this box constitutes a legal signature" at bounding box center [339, 574] width 11 height 11
checkbox input "true"
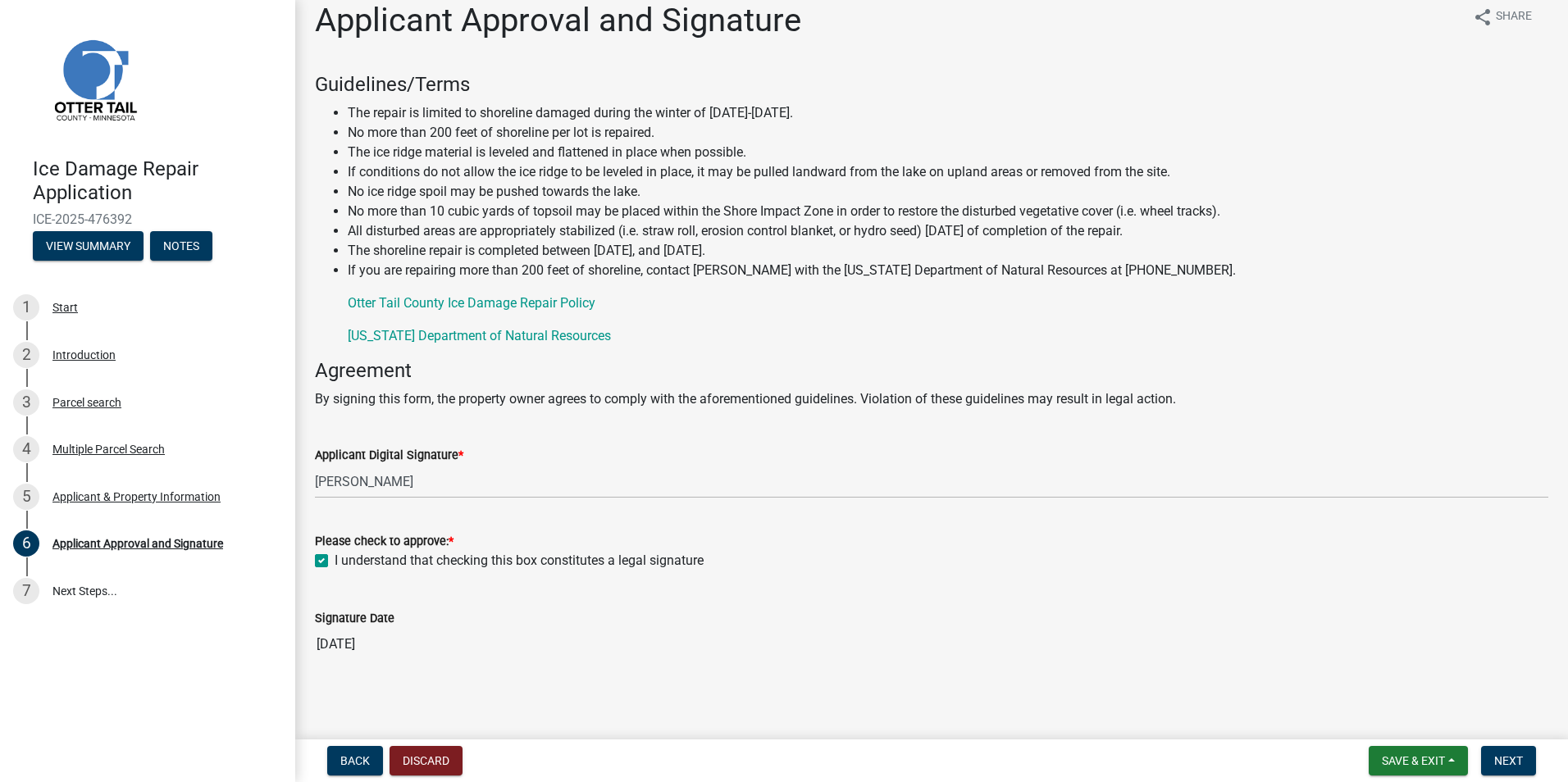
scroll to position [24, 0]
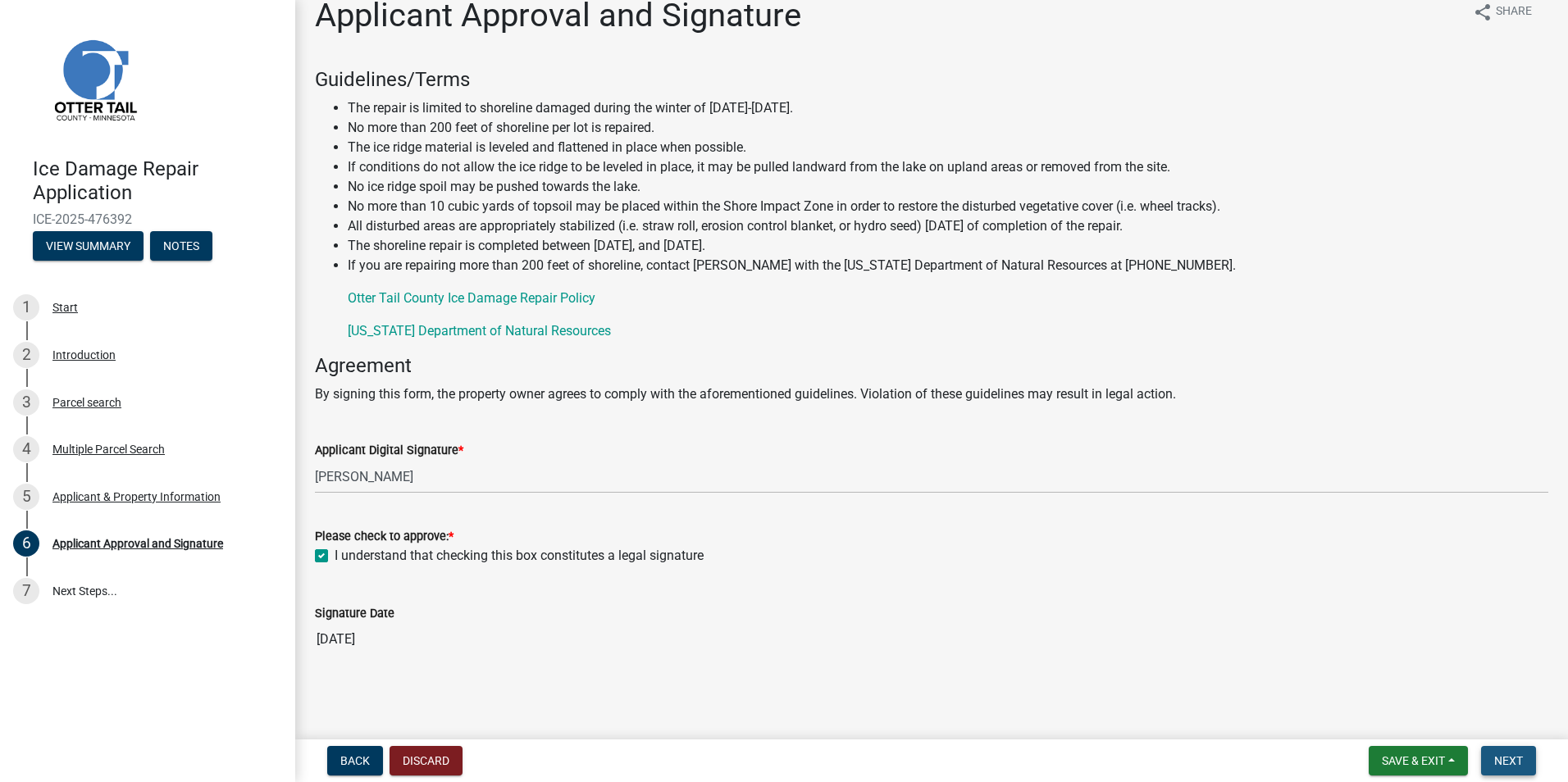
click at [1500, 752] on button "Next" at bounding box center [1508, 760] width 55 height 30
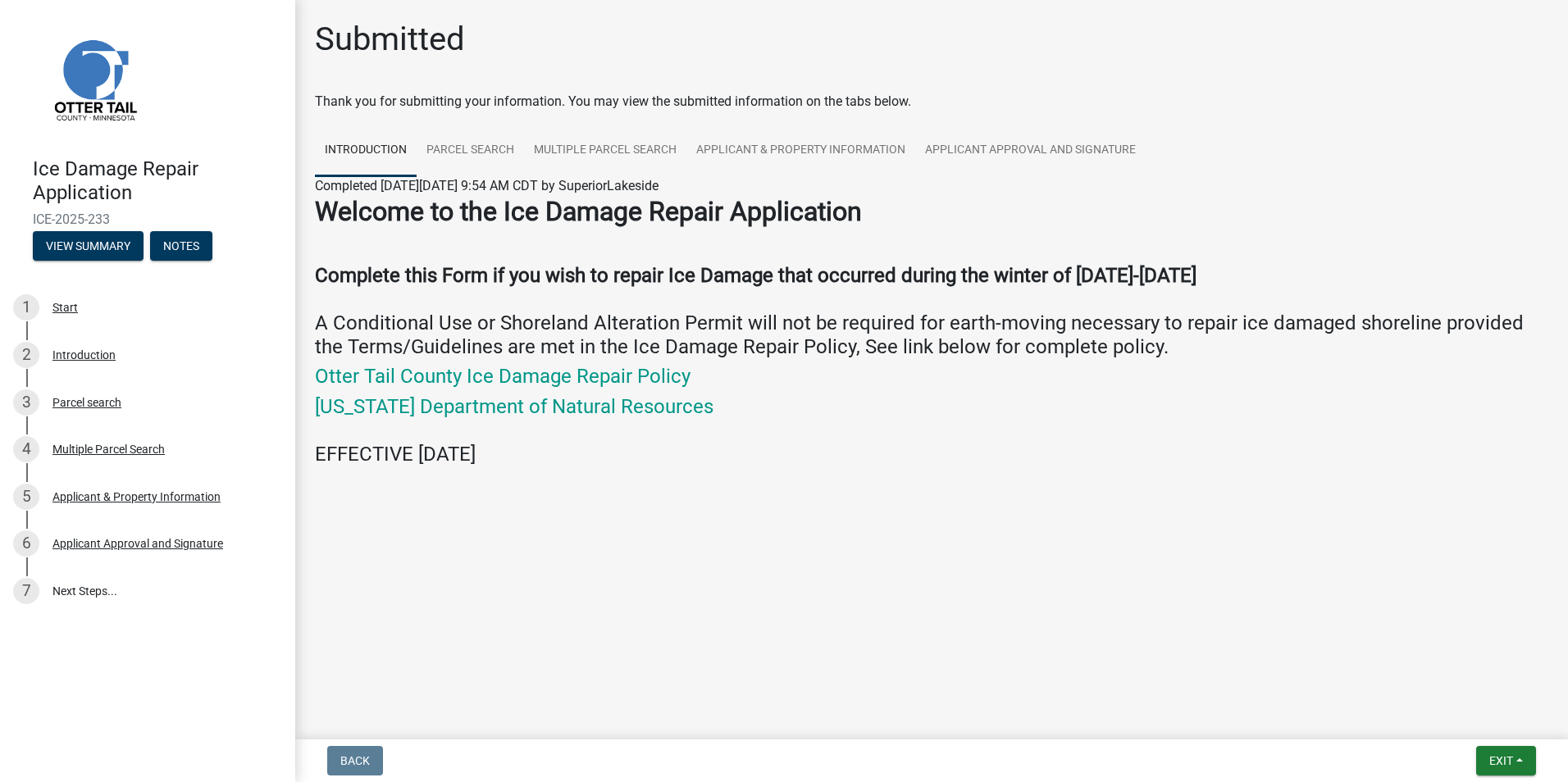
click at [916, 488] on div at bounding box center [932, 488] width 935 height 19
click at [1494, 765] on span "Exit" at bounding box center [1500, 761] width 24 height 13
click at [1456, 712] on button "Save & Exit" at bounding box center [1469, 718] width 131 height 40
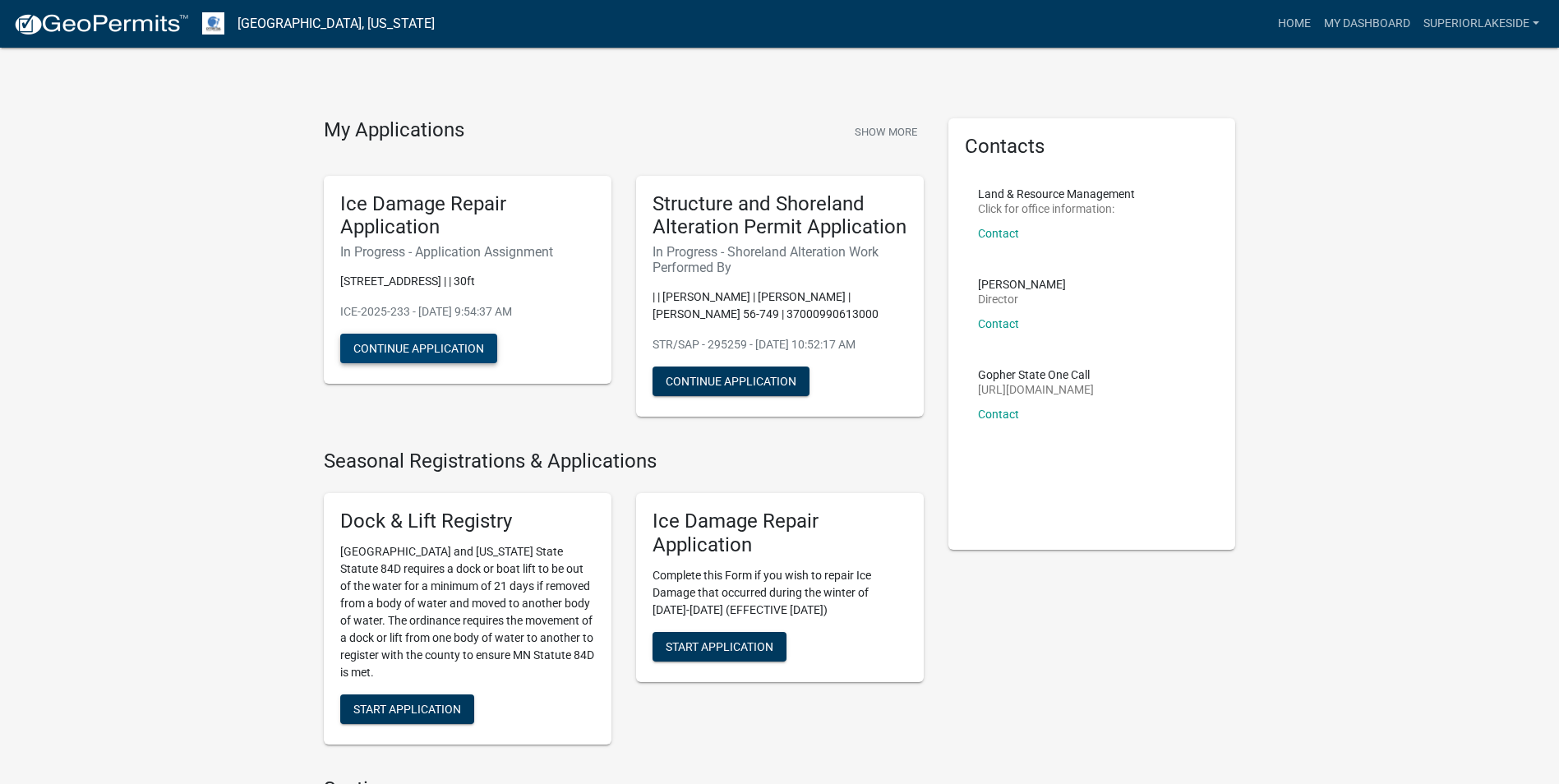
click at [422, 348] on button "Continue Application" at bounding box center [419, 348] width 157 height 30
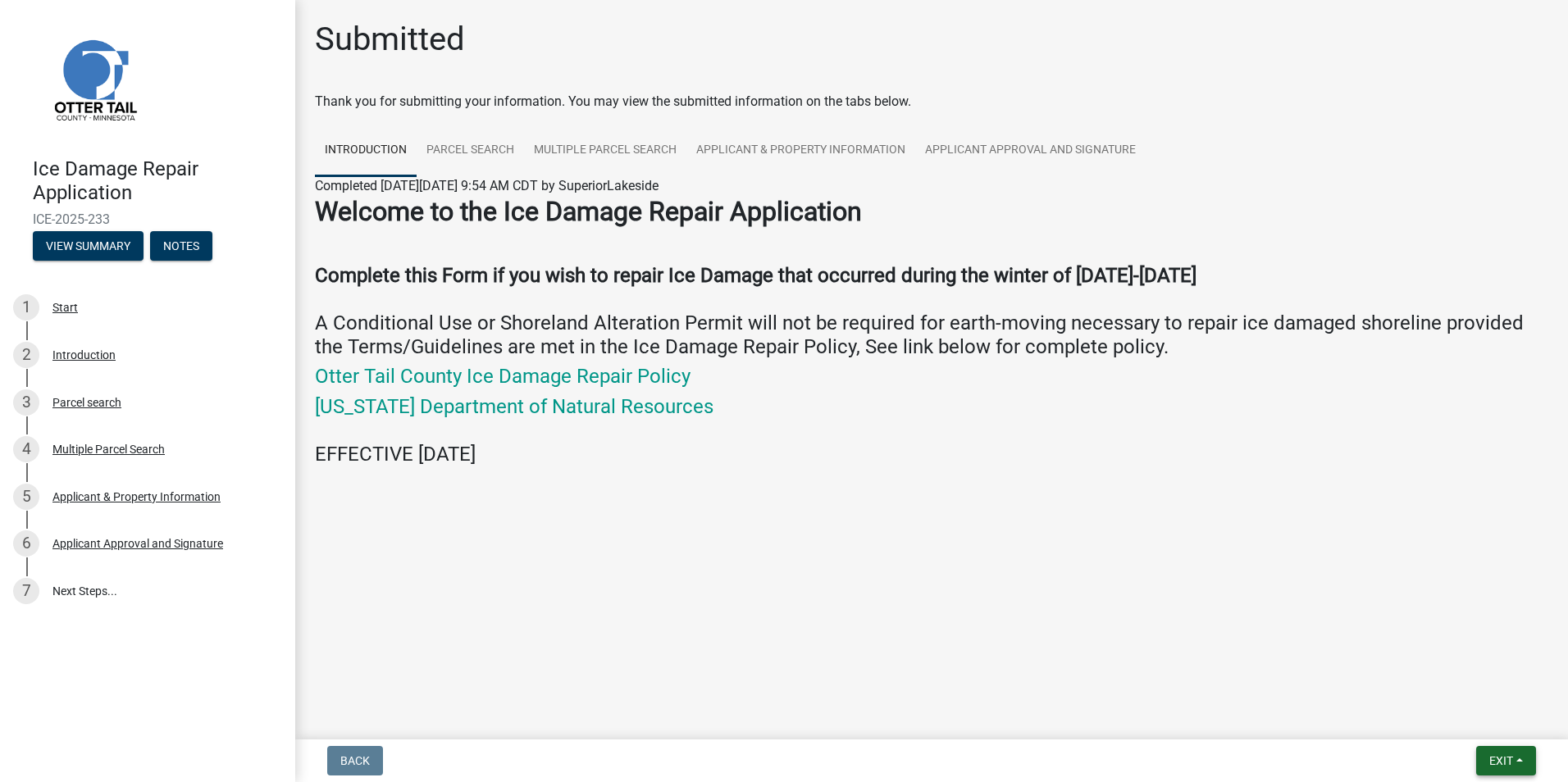
click at [1506, 757] on span "Exit" at bounding box center [1500, 761] width 24 height 13
click at [1140, 647] on main "Submitted Thank you for submitting your information. You may view the submitted…" at bounding box center [932, 366] width 1273 height 733
